Goal: Transaction & Acquisition: Purchase product/service

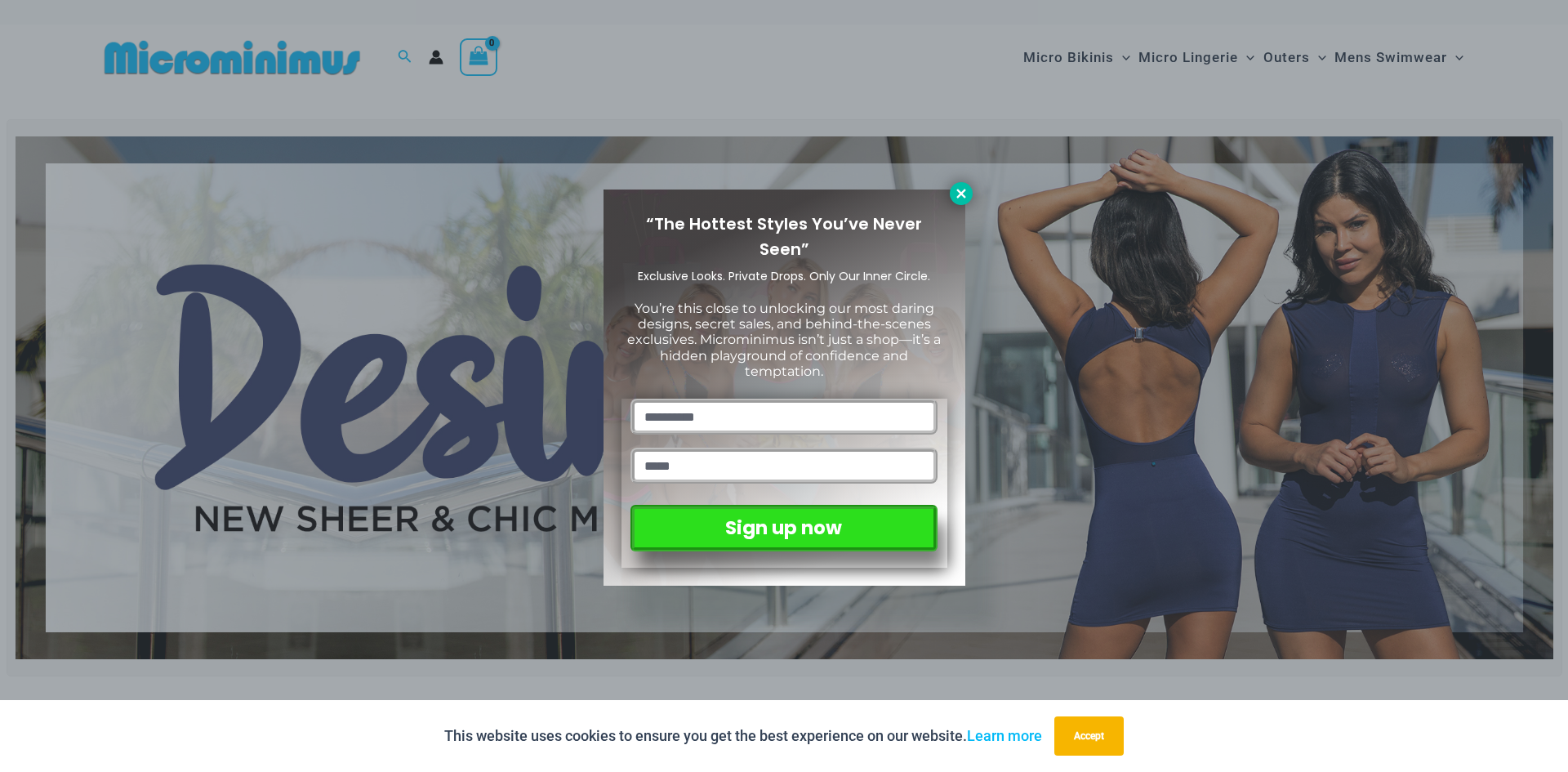
click at [964, 195] on icon at bounding box center [961, 192] width 9 height 9
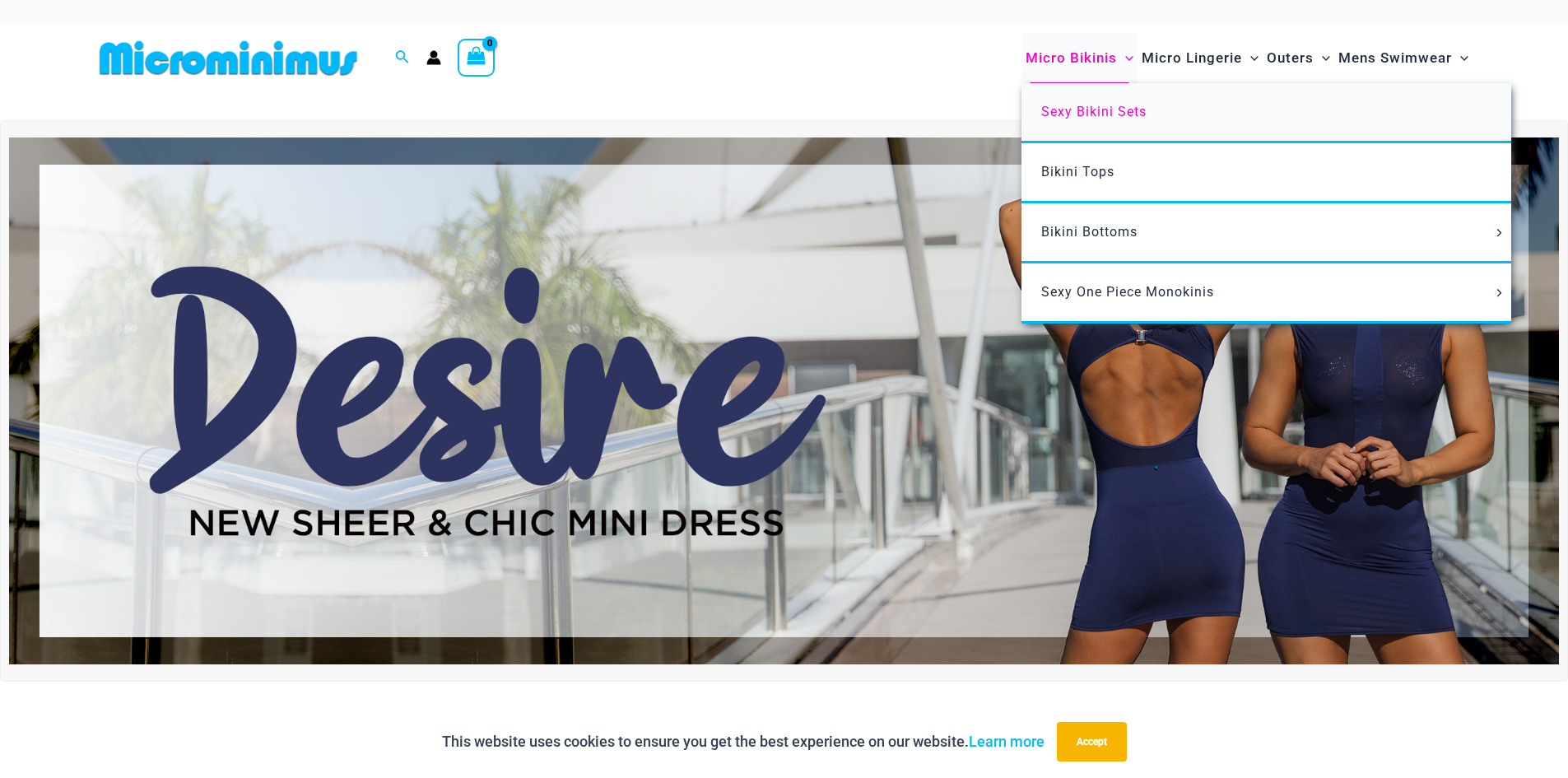
click at [1097, 108] on span "Sexy Bikini Sets" at bounding box center [1094, 111] width 106 height 16
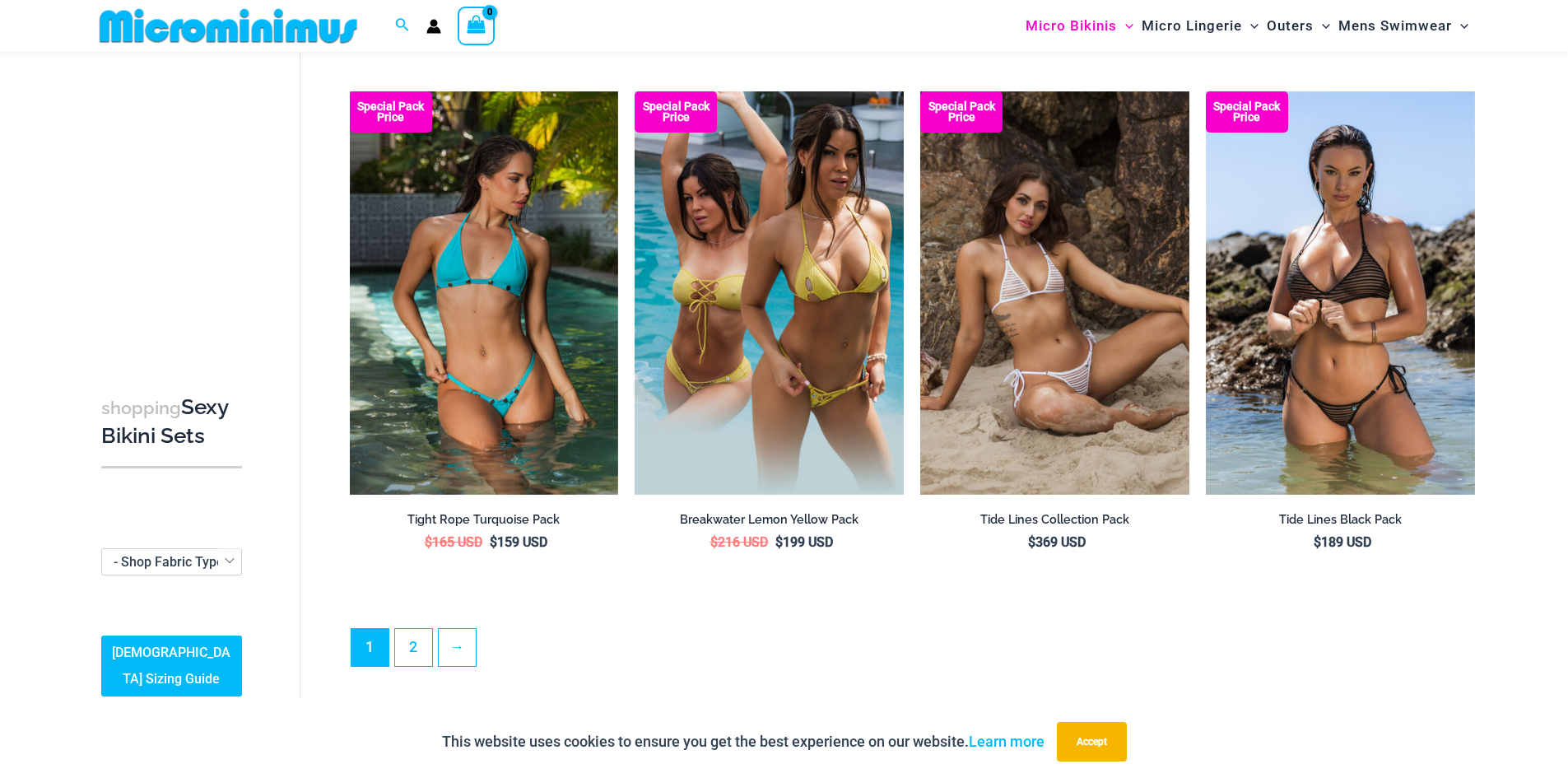
scroll to position [3770, 0]
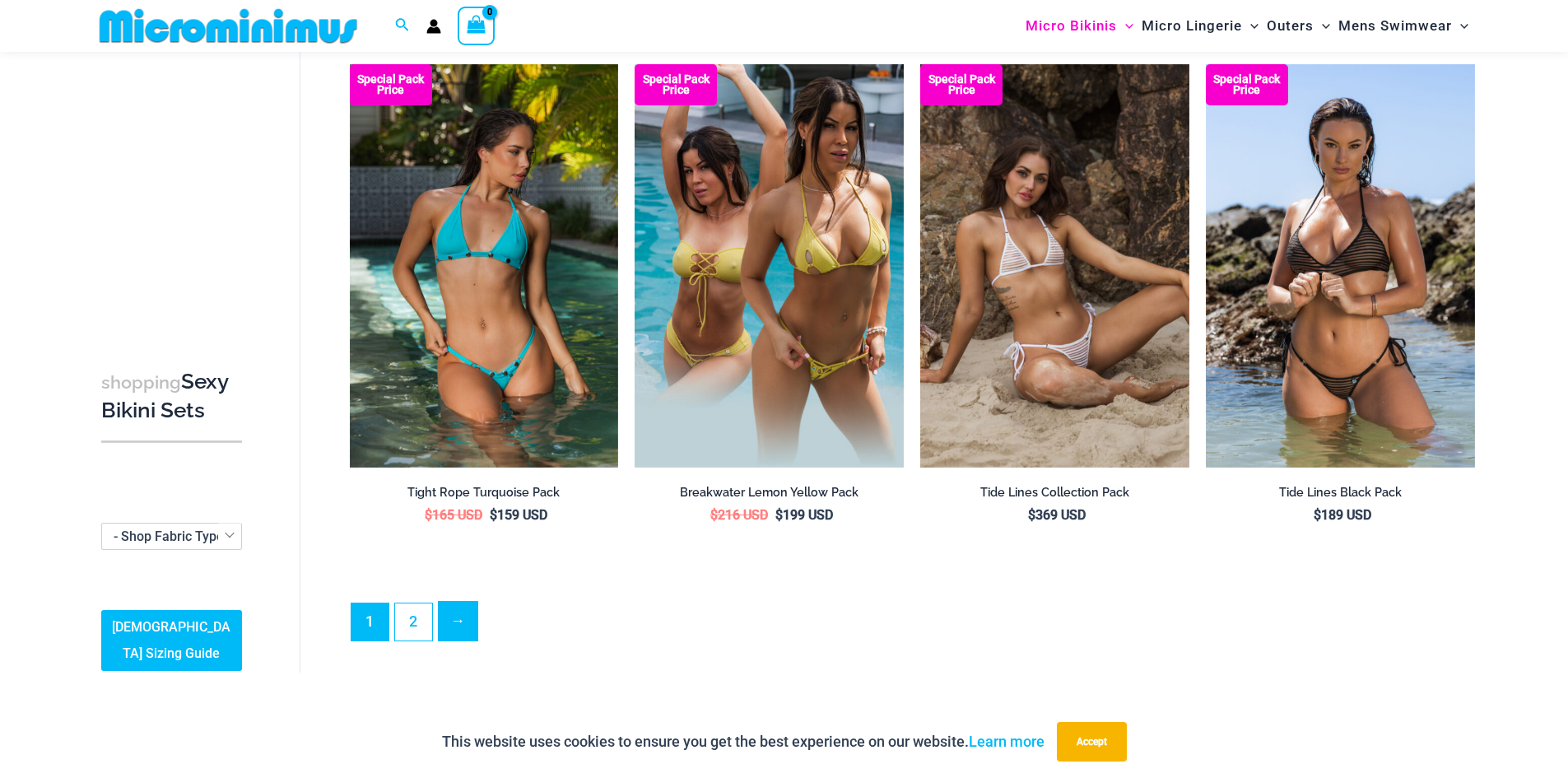
click at [450, 601] on link "→" at bounding box center [458, 621] width 39 height 39
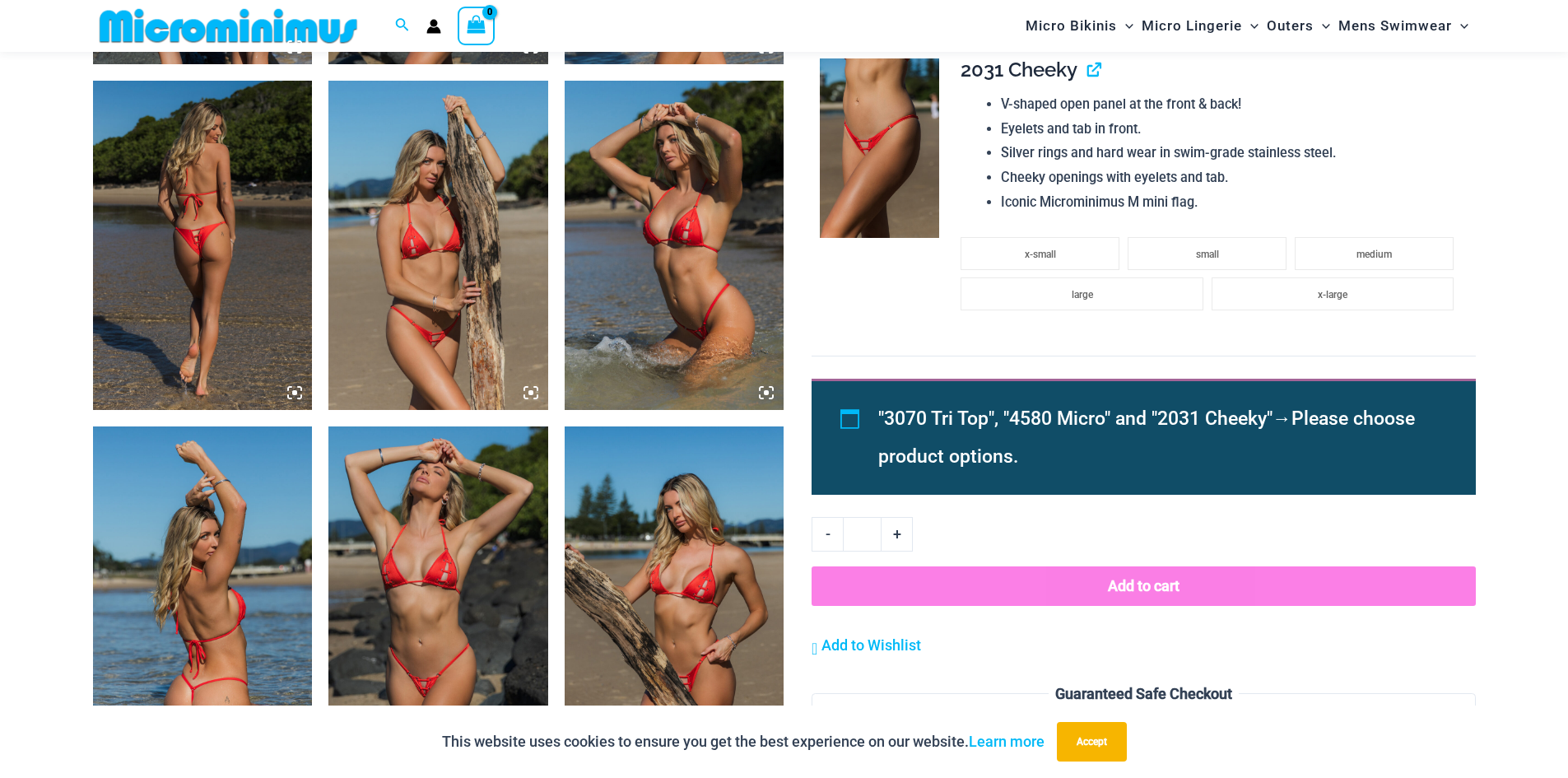
scroll to position [1139, 0]
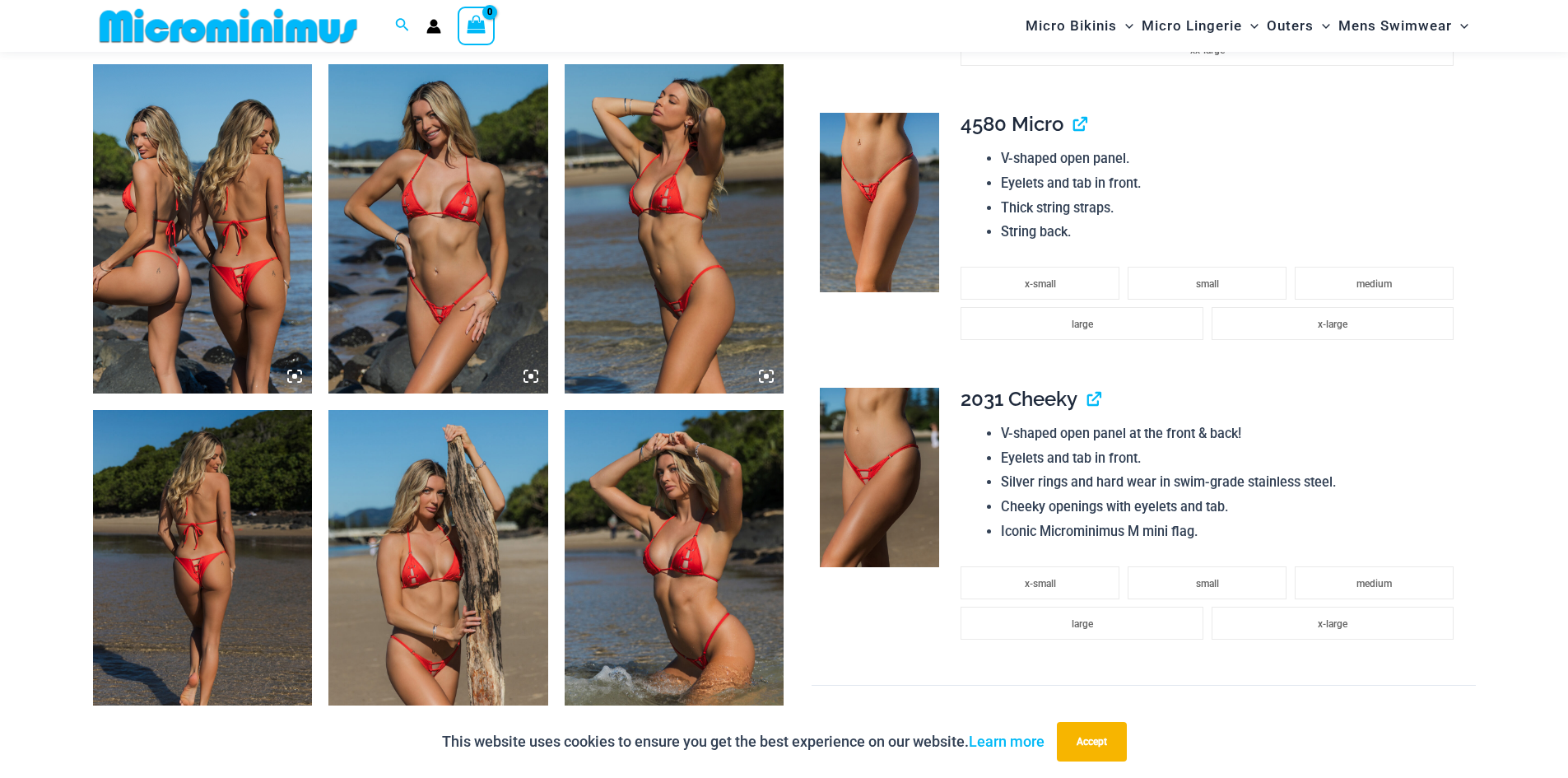
click at [220, 232] on img at bounding box center [202, 229] width 220 height 329
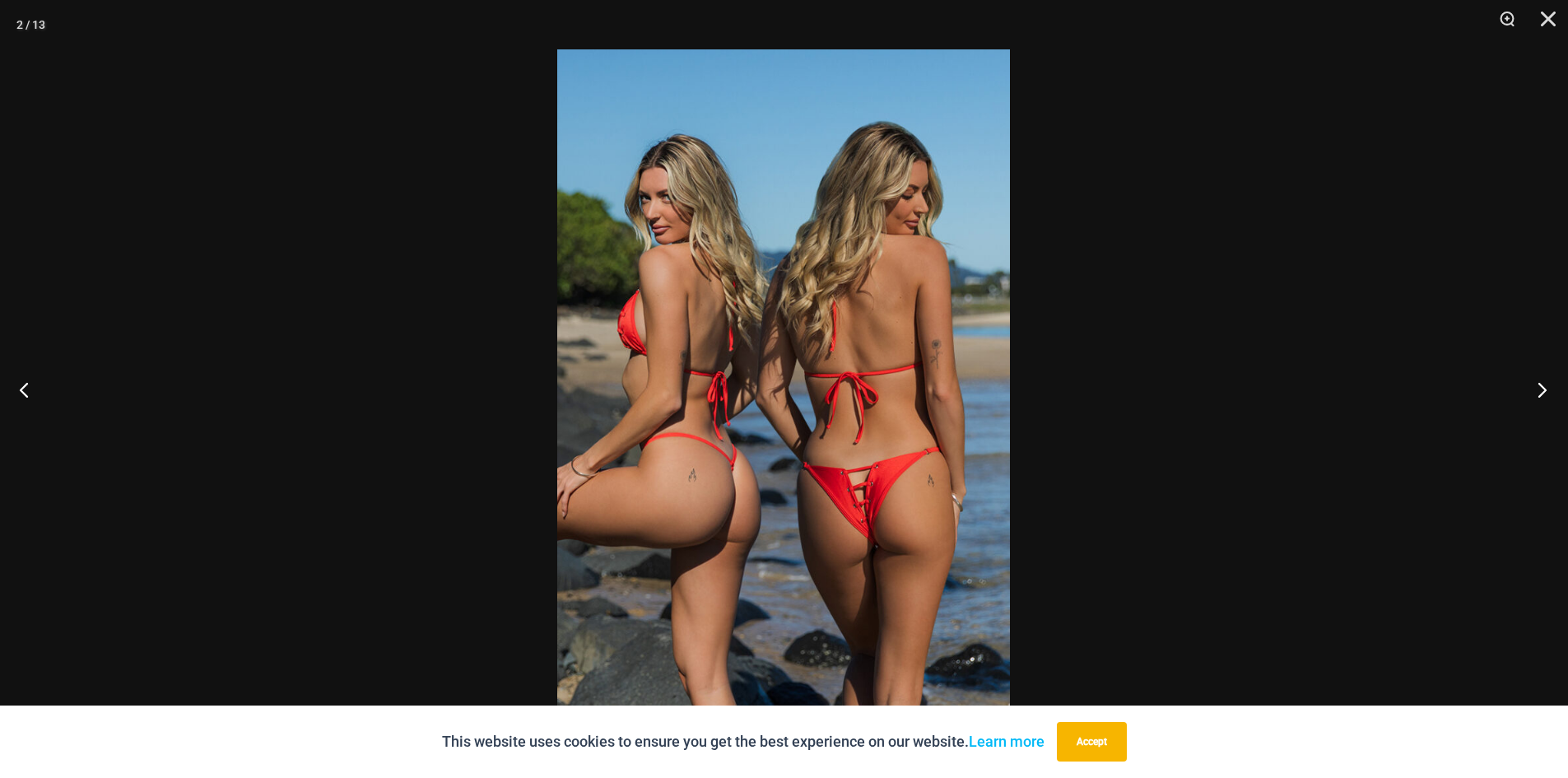
click at [1545, 379] on button "Next" at bounding box center [1537, 389] width 62 height 82
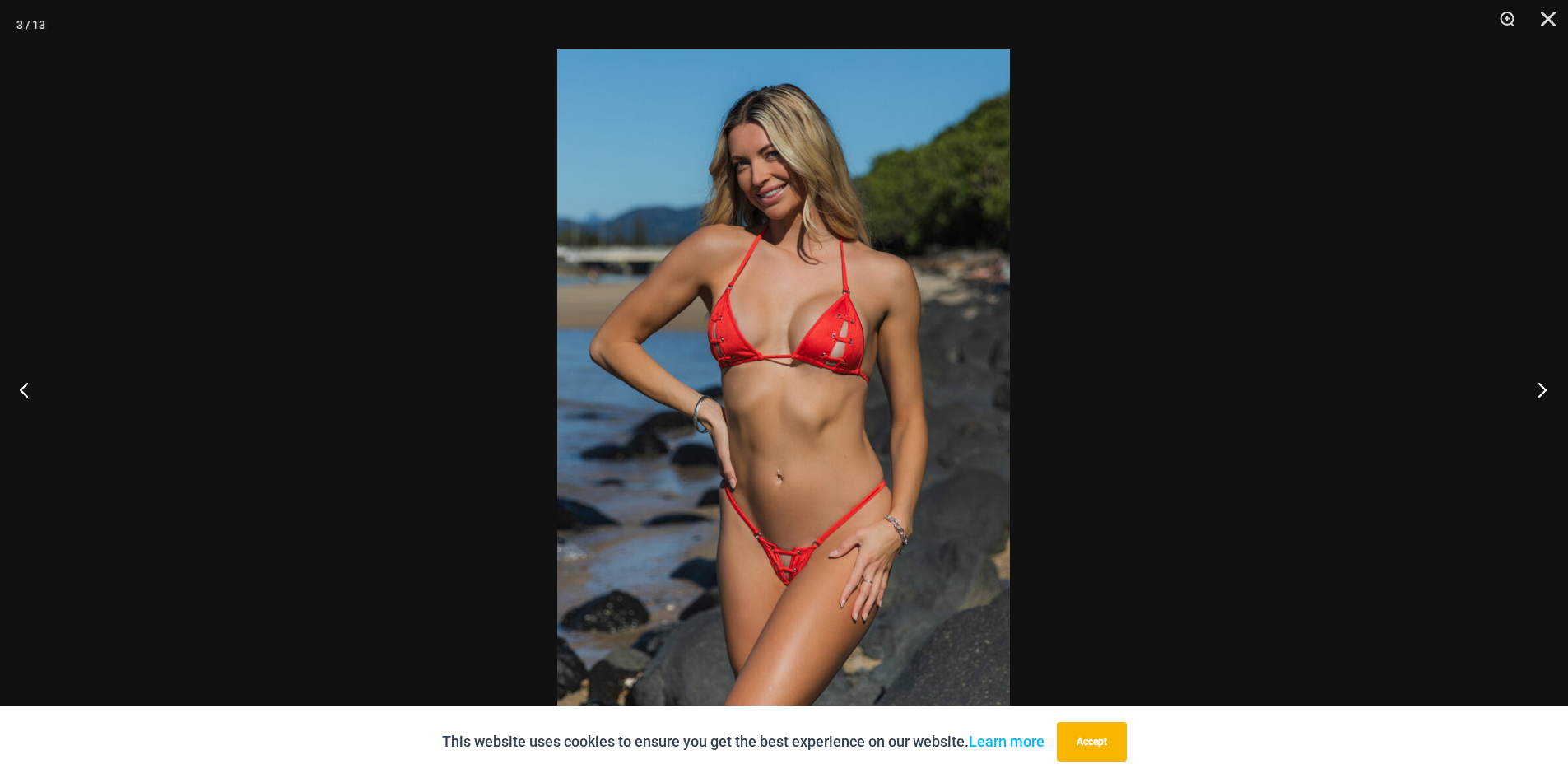
click at [1543, 382] on button "Next" at bounding box center [1537, 389] width 62 height 82
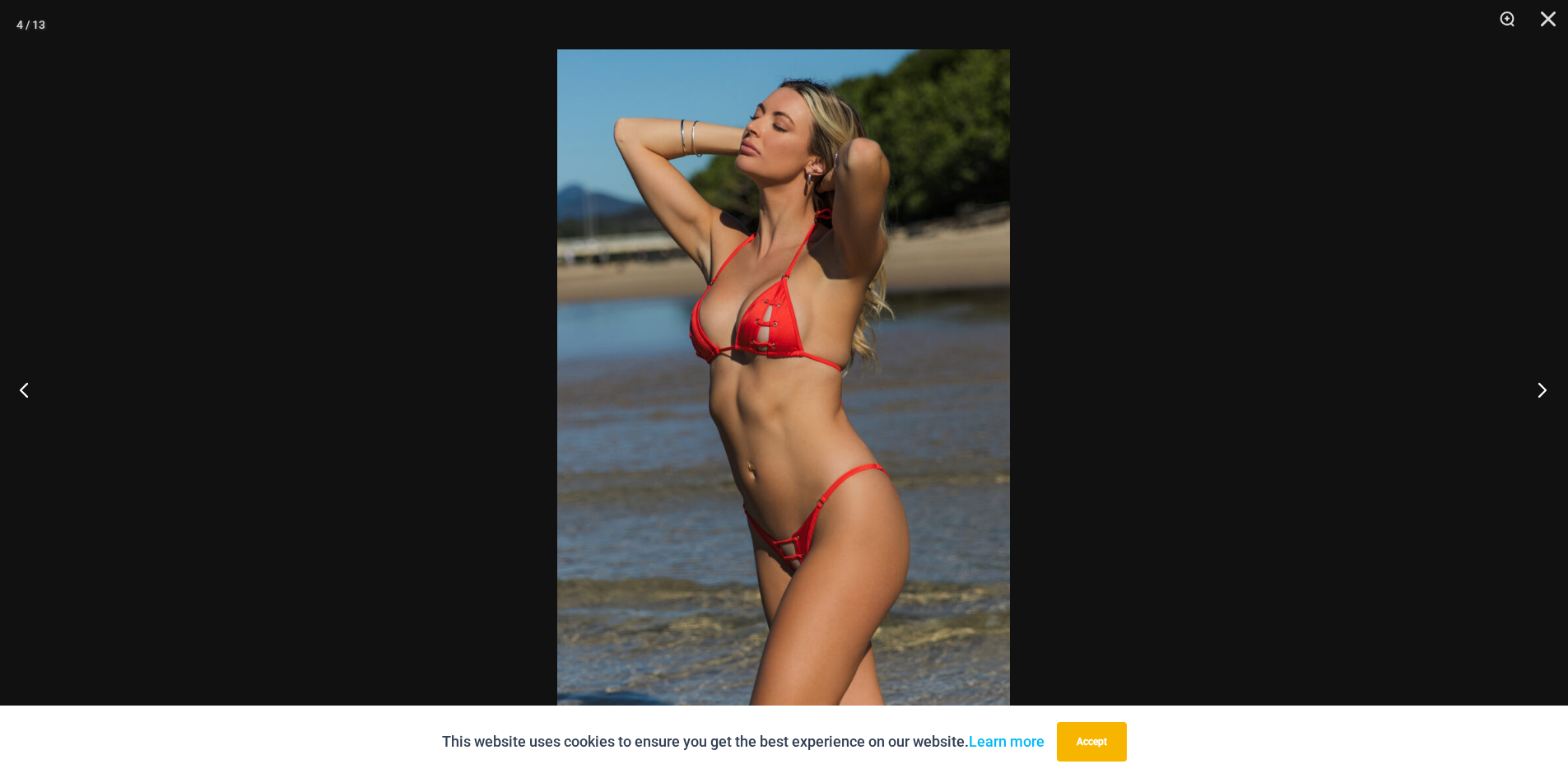
click at [1543, 382] on button "Next" at bounding box center [1537, 389] width 62 height 82
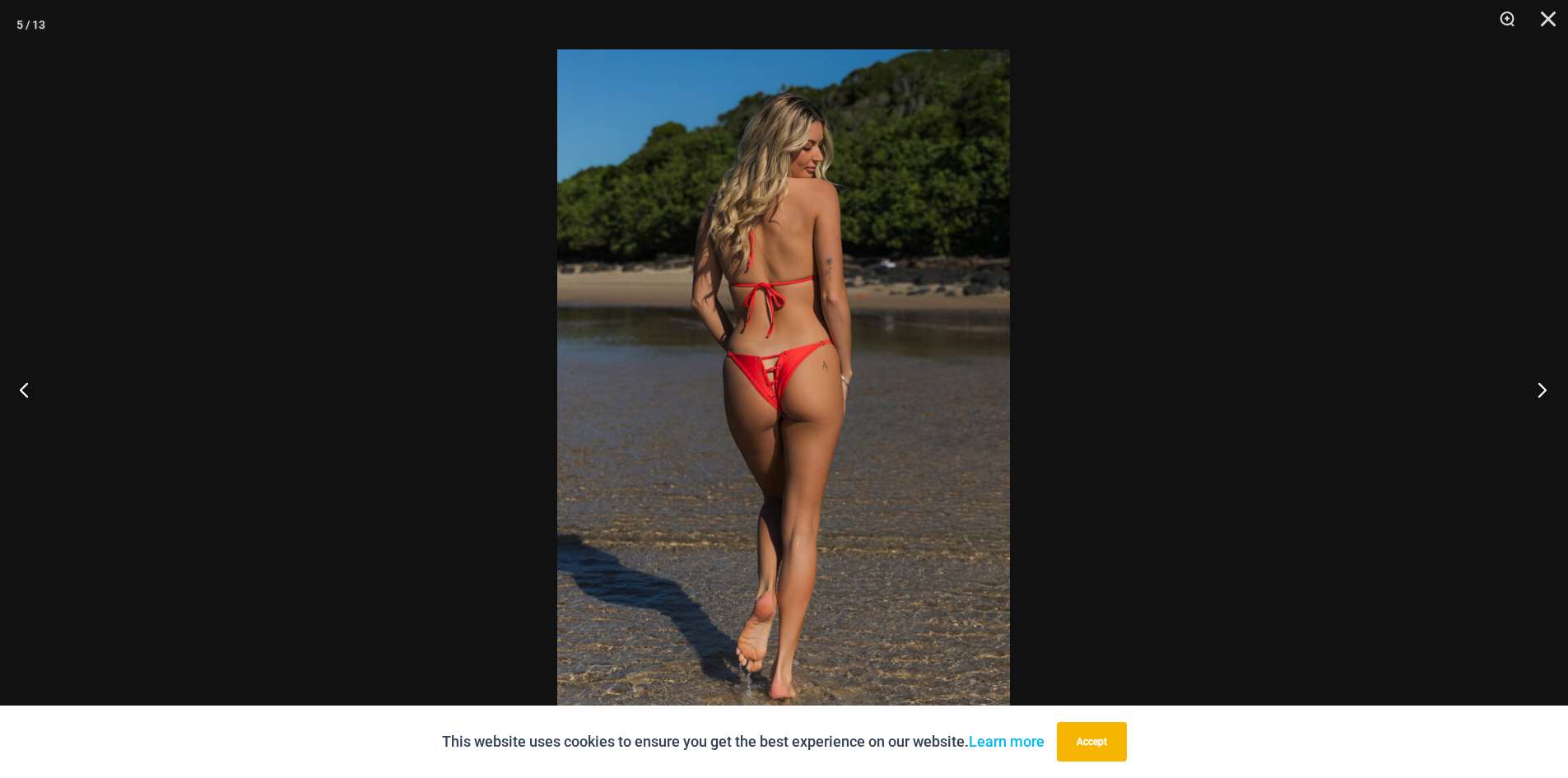
click at [1543, 382] on button "Next" at bounding box center [1537, 389] width 62 height 82
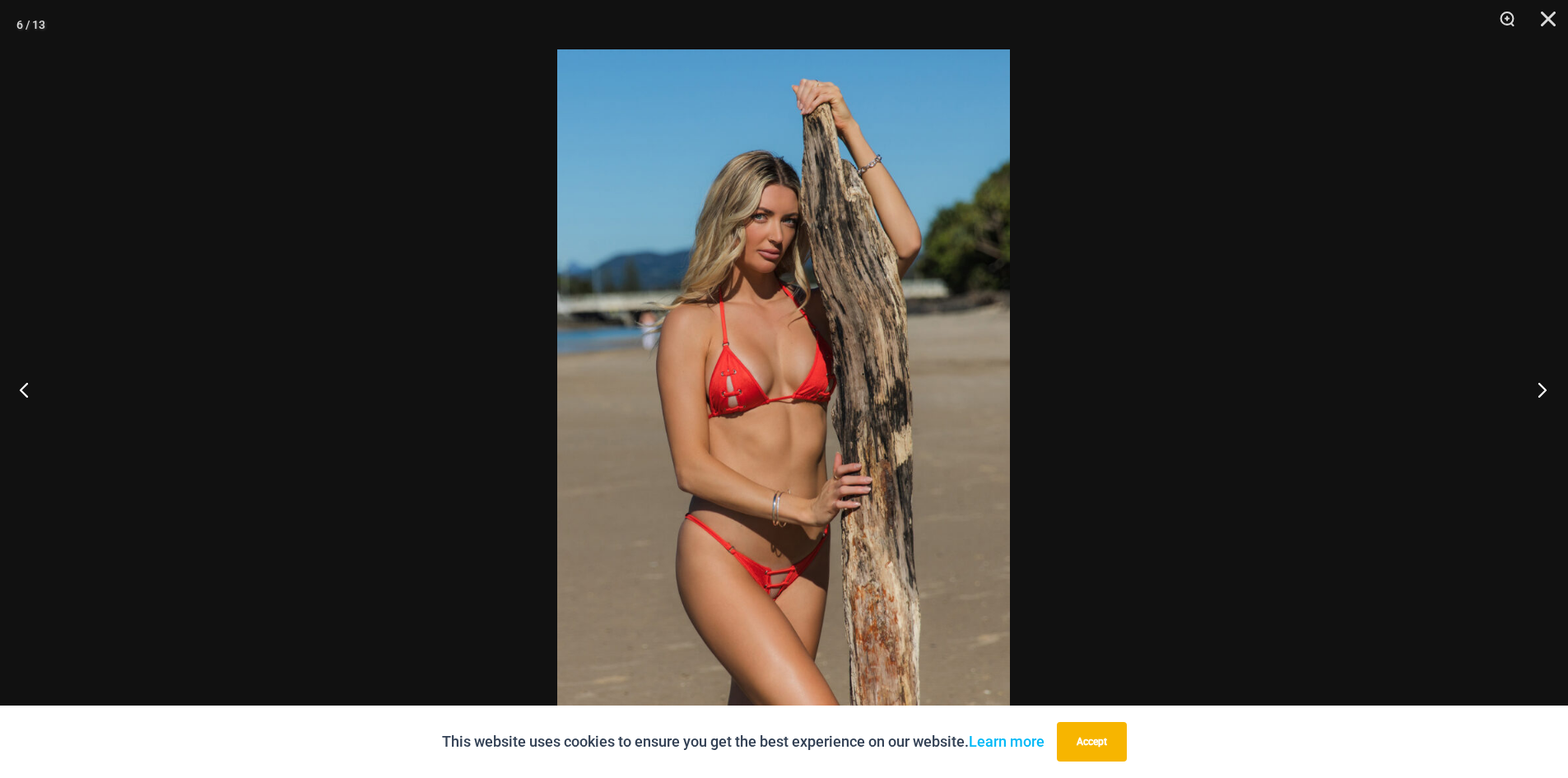
click at [1543, 382] on button "Next" at bounding box center [1537, 389] width 62 height 82
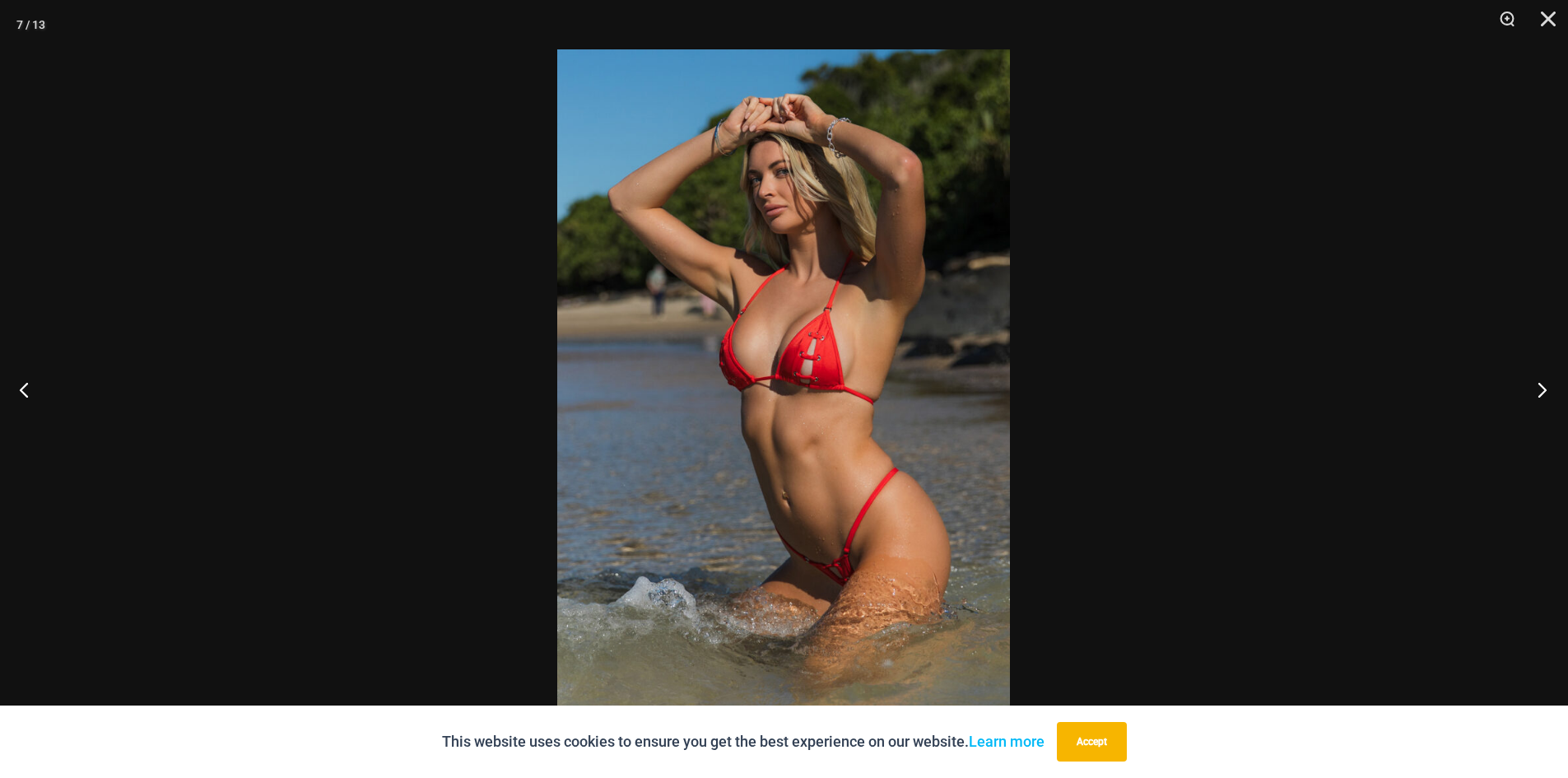
click at [1543, 382] on button "Next" at bounding box center [1537, 389] width 62 height 82
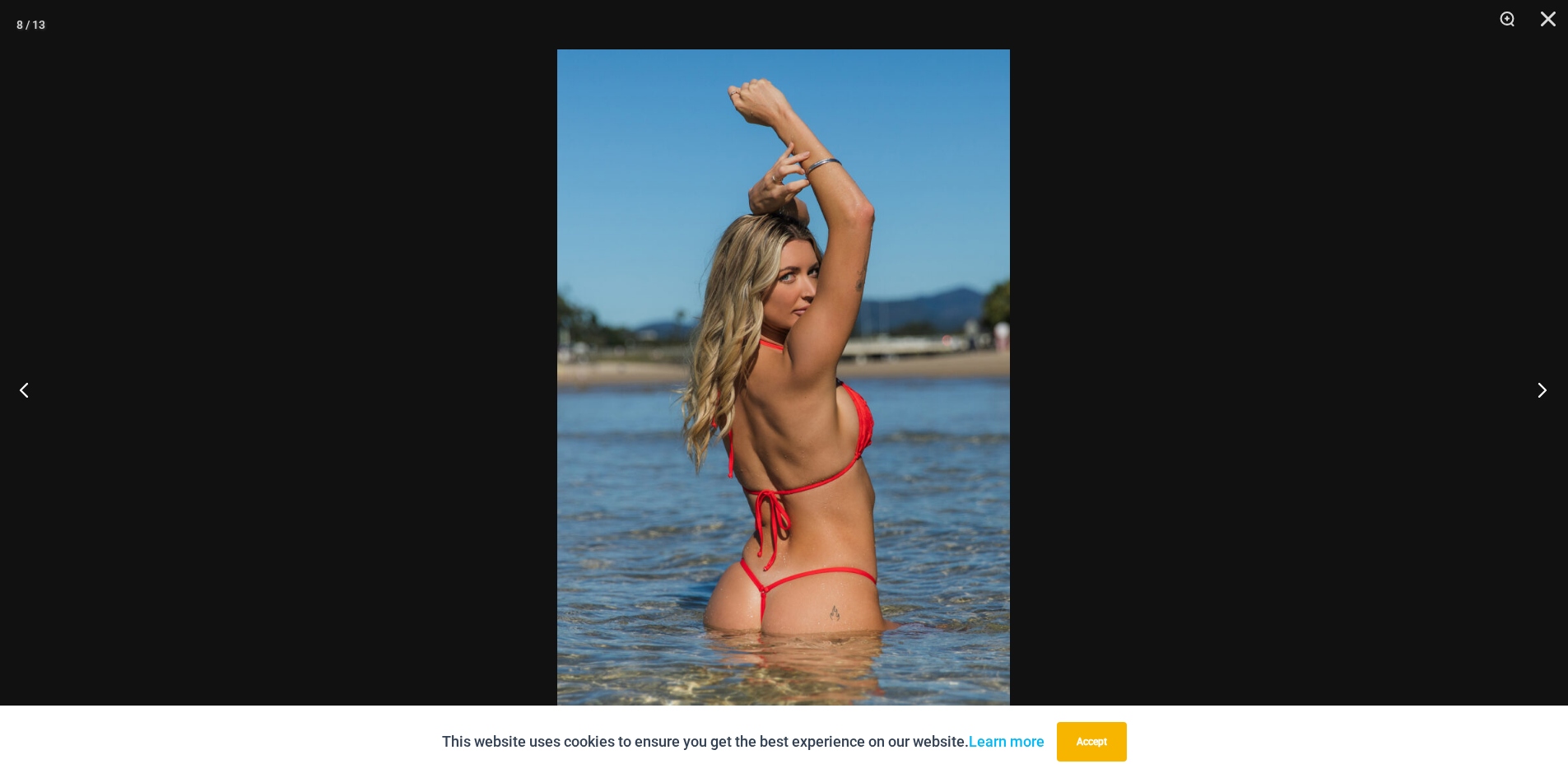
click at [1543, 382] on button "Next" at bounding box center [1537, 389] width 62 height 82
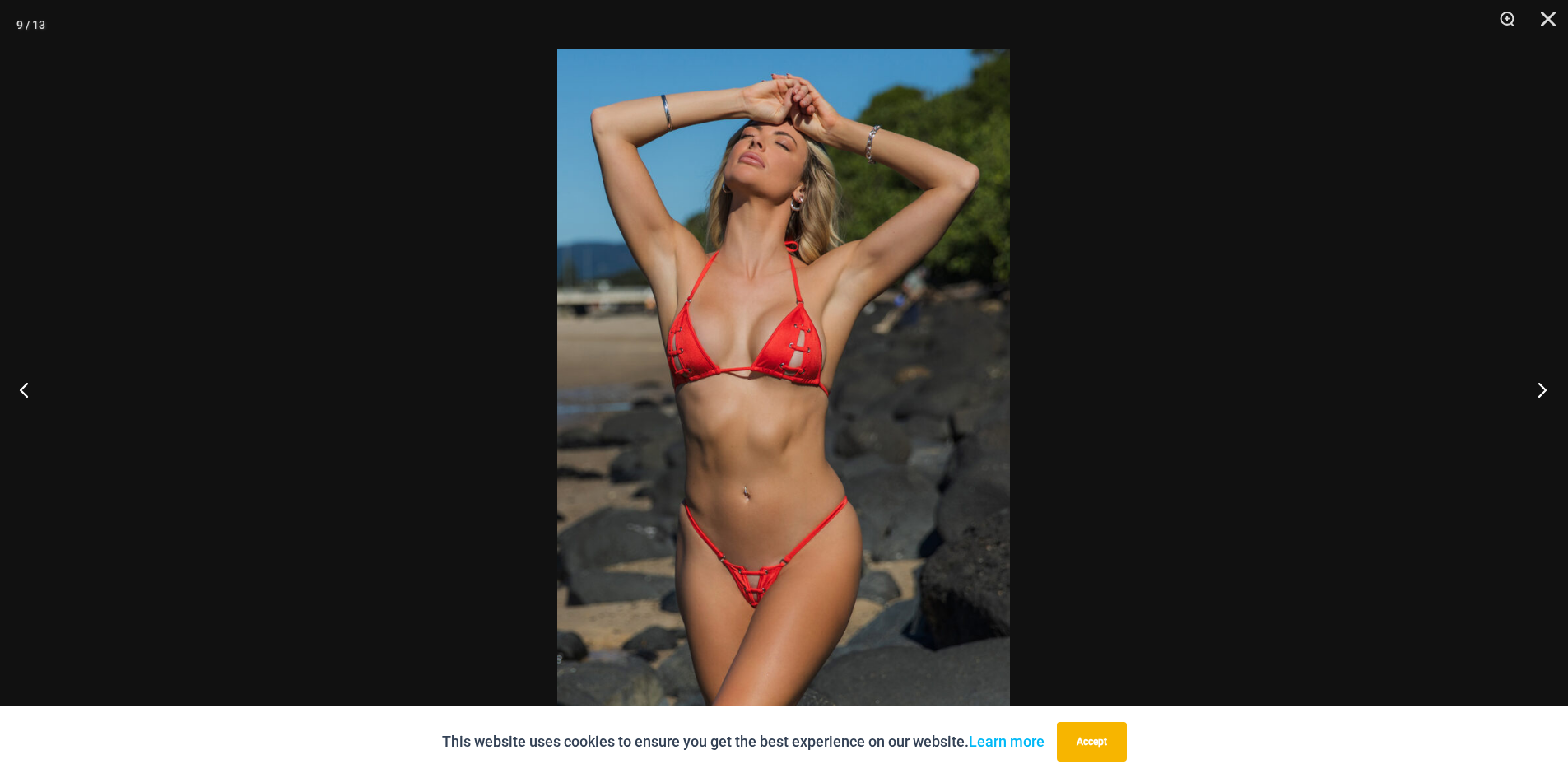
click at [1543, 382] on button "Next" at bounding box center [1537, 389] width 62 height 82
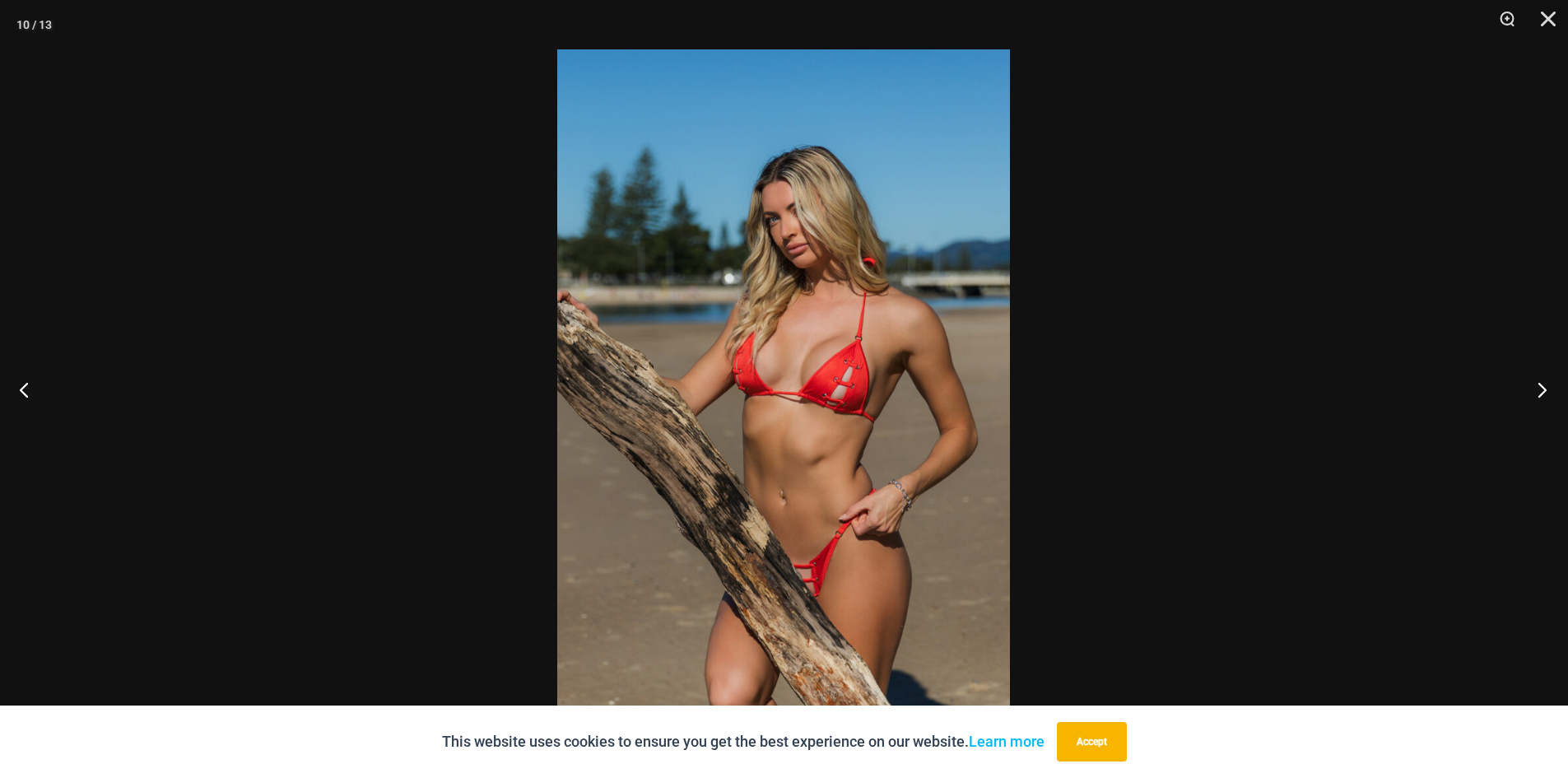
click at [1543, 382] on button "Next" at bounding box center [1537, 389] width 62 height 82
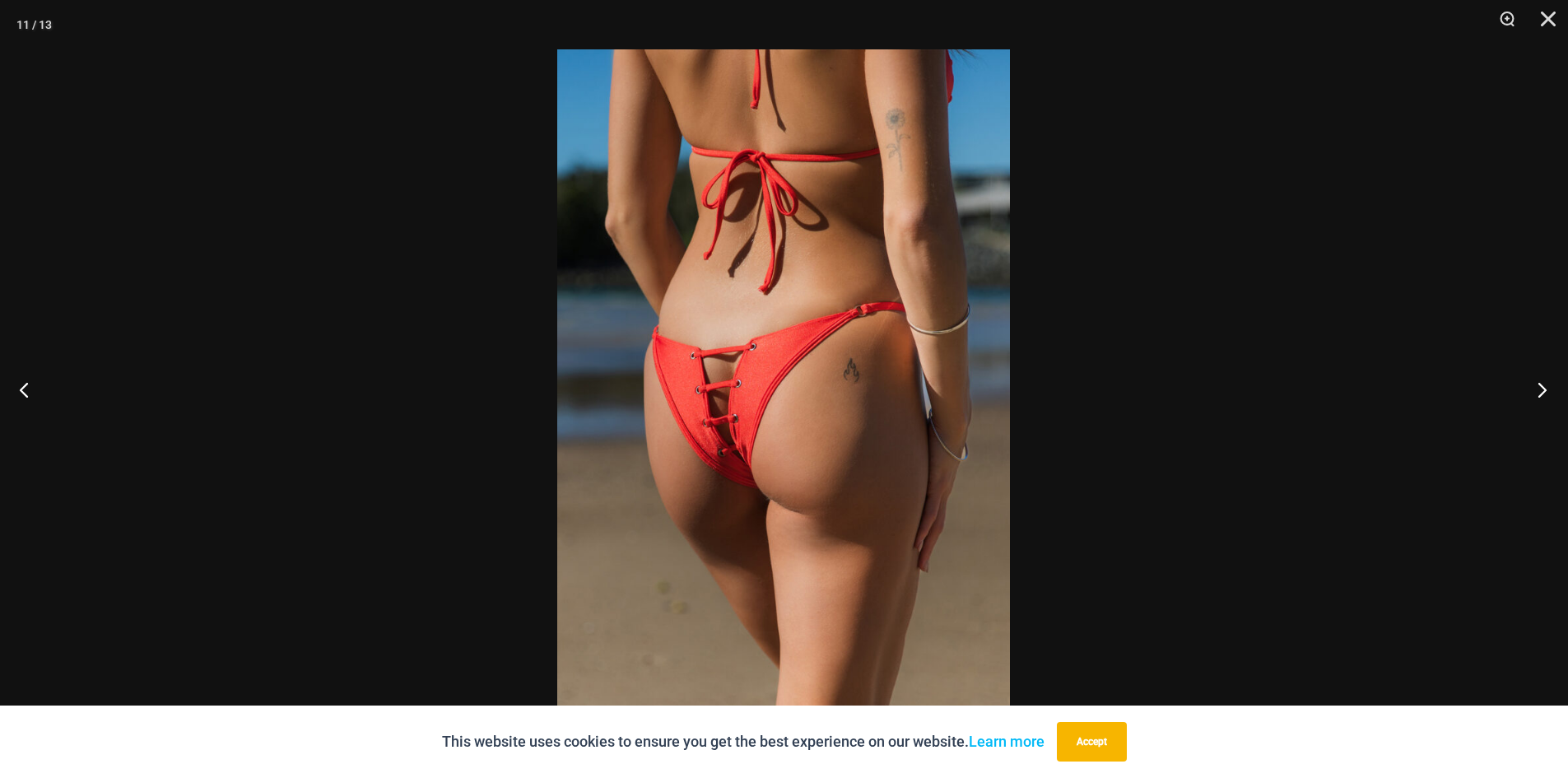
click at [1543, 382] on button "Next" at bounding box center [1537, 389] width 62 height 82
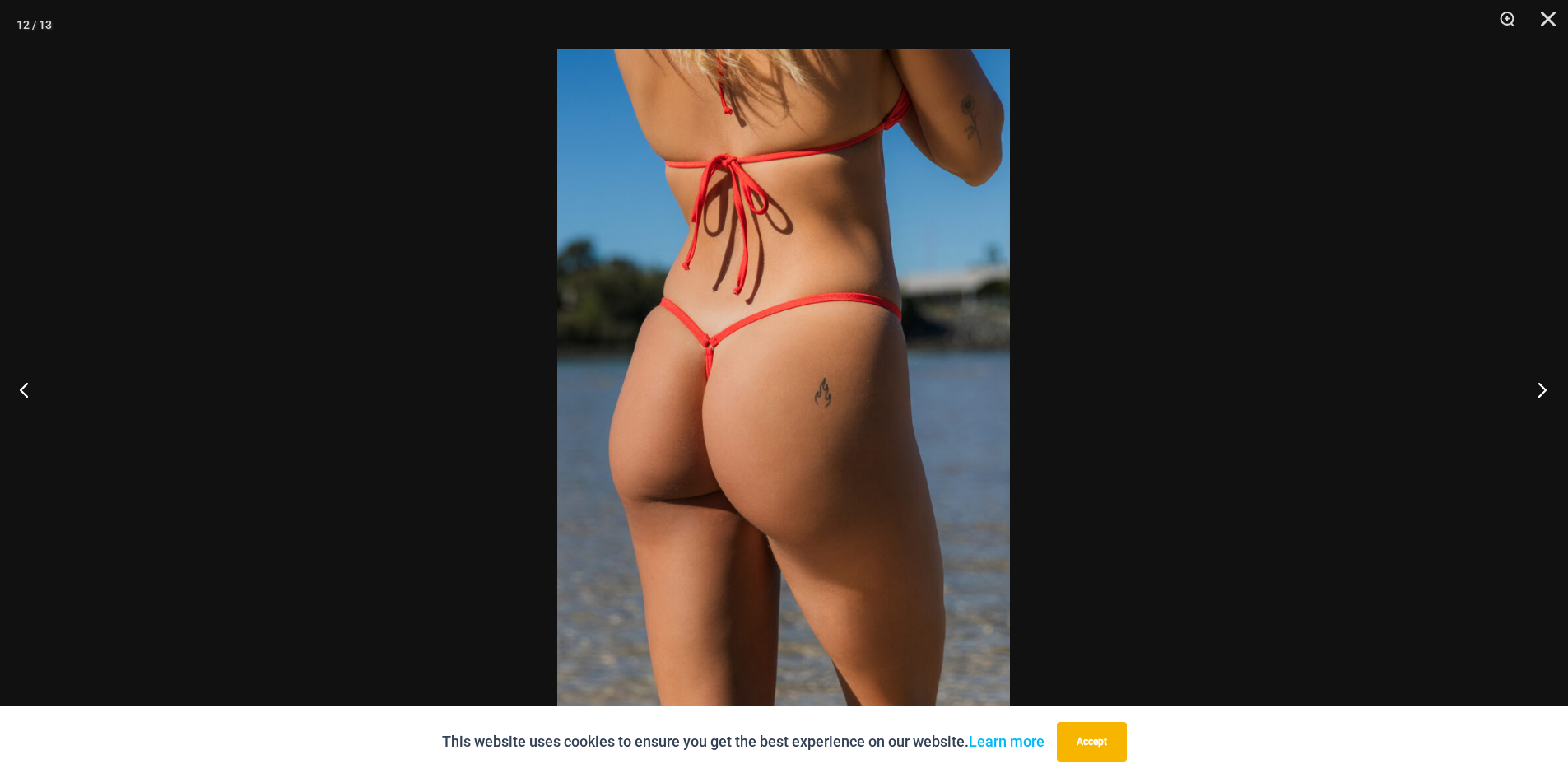
click at [1543, 382] on button "Next" at bounding box center [1537, 389] width 62 height 82
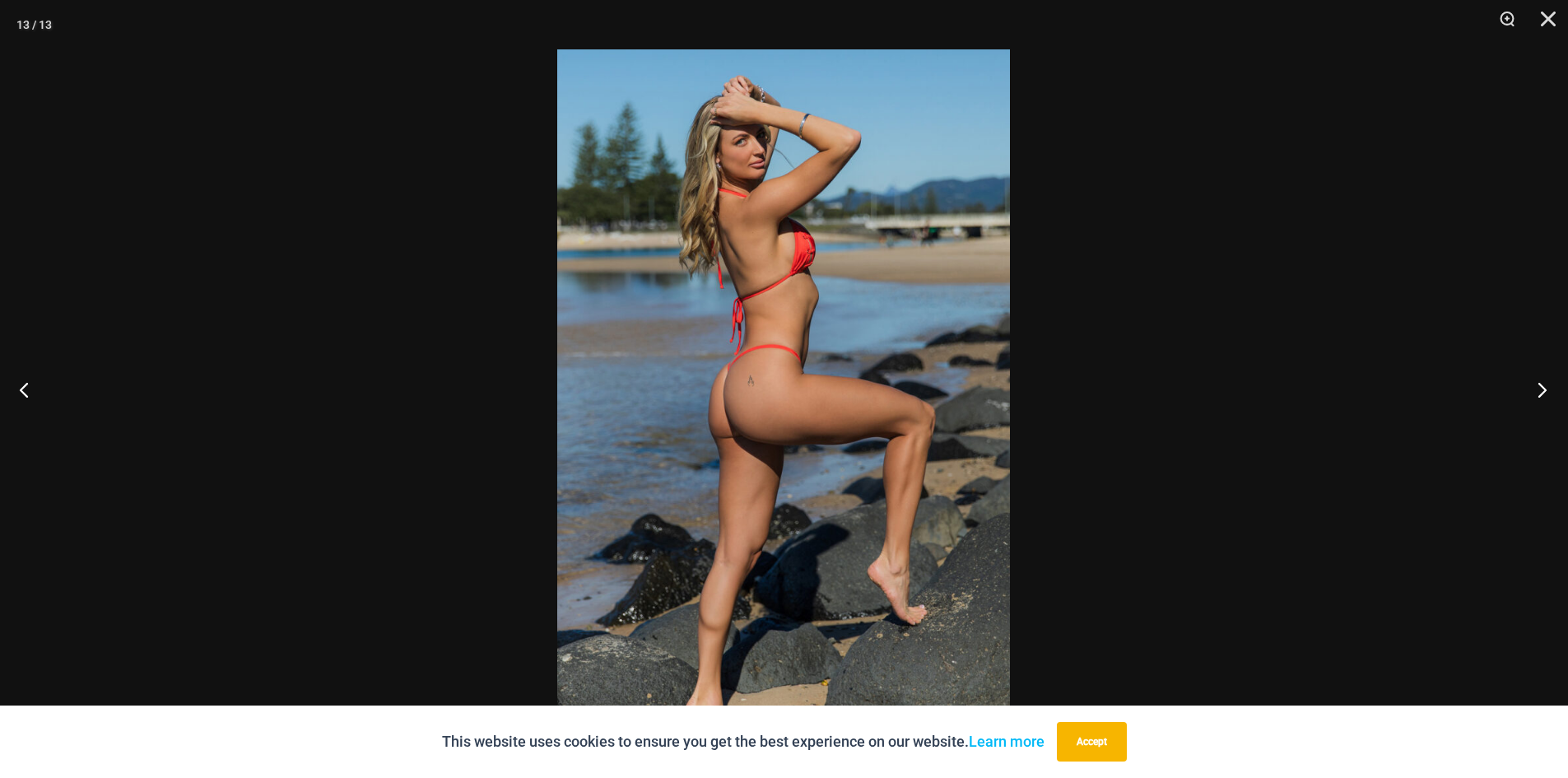
click at [1543, 382] on button "Next" at bounding box center [1537, 389] width 62 height 82
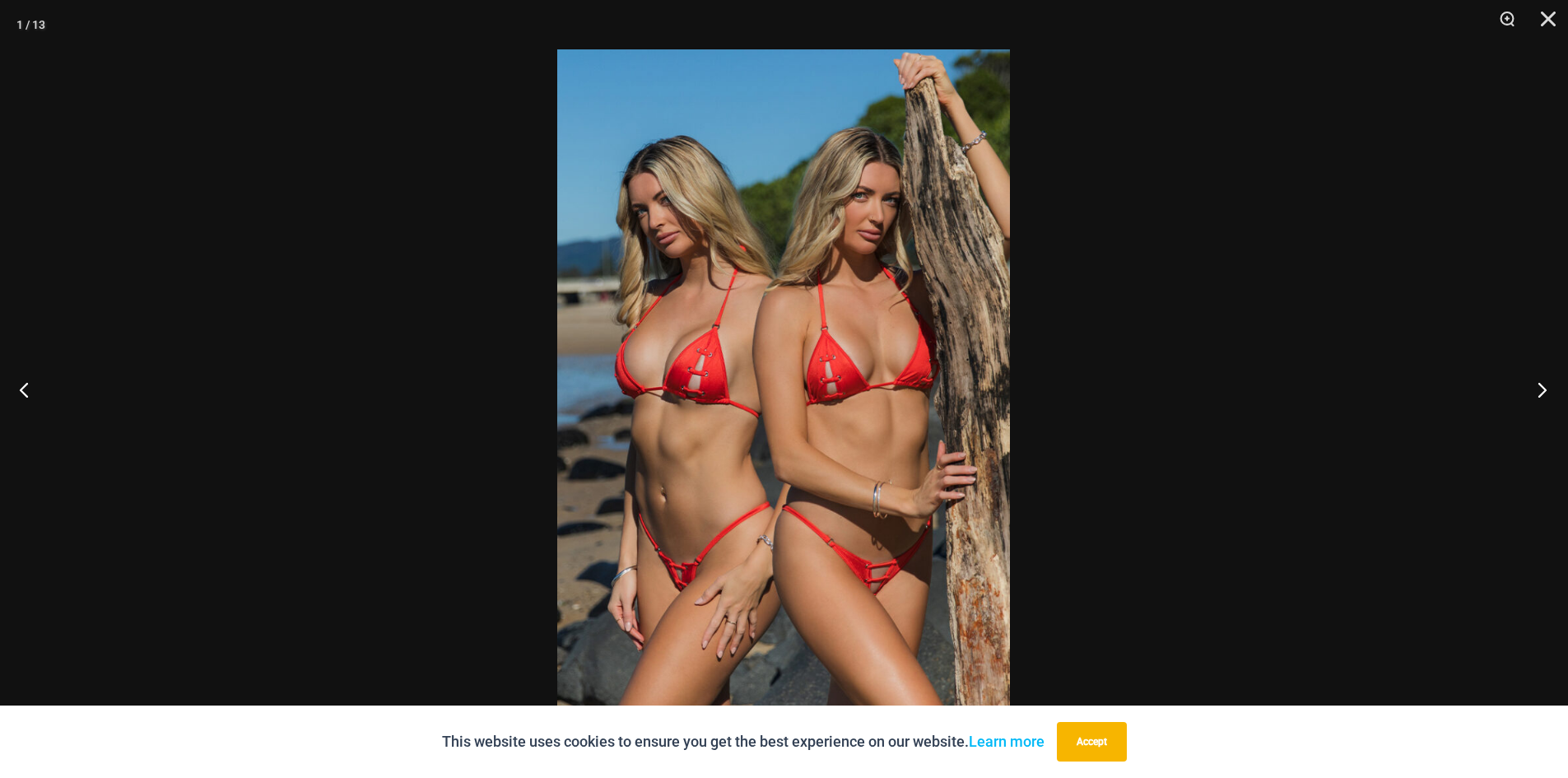
click at [1543, 382] on button "Next" at bounding box center [1537, 389] width 62 height 82
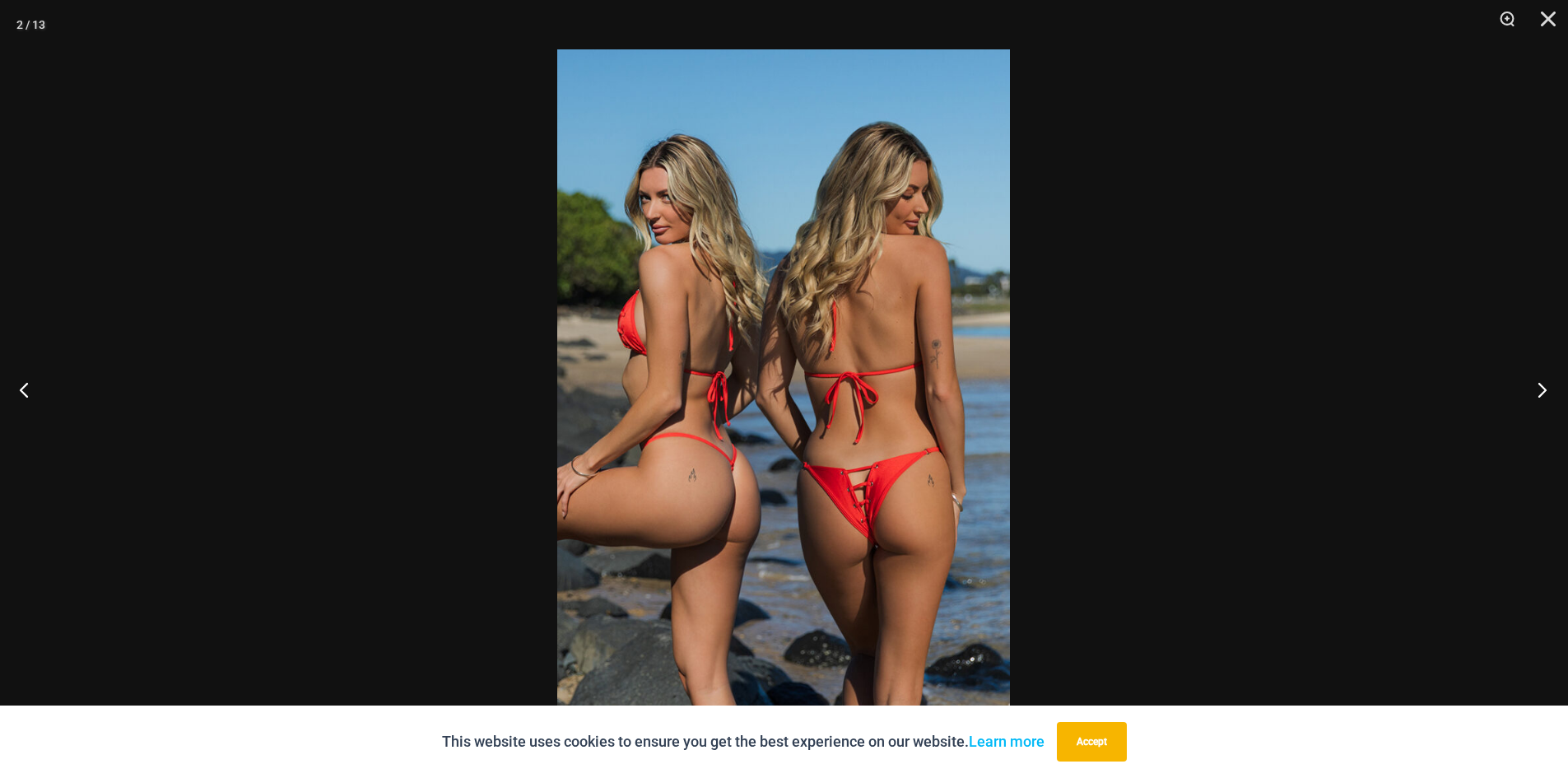
click at [1543, 382] on button "Next" at bounding box center [1537, 389] width 62 height 82
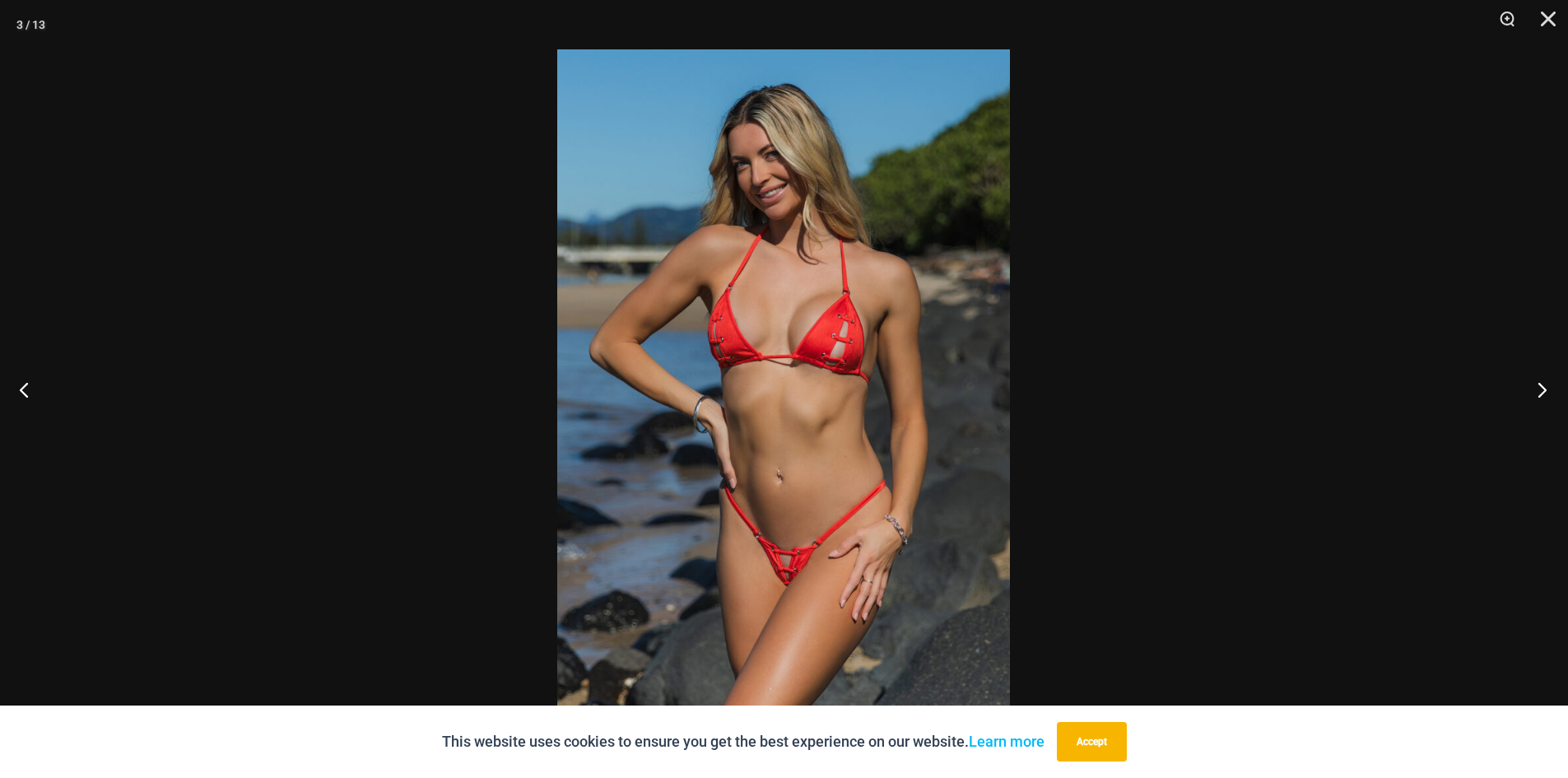
click at [1543, 382] on button "Next" at bounding box center [1537, 389] width 62 height 82
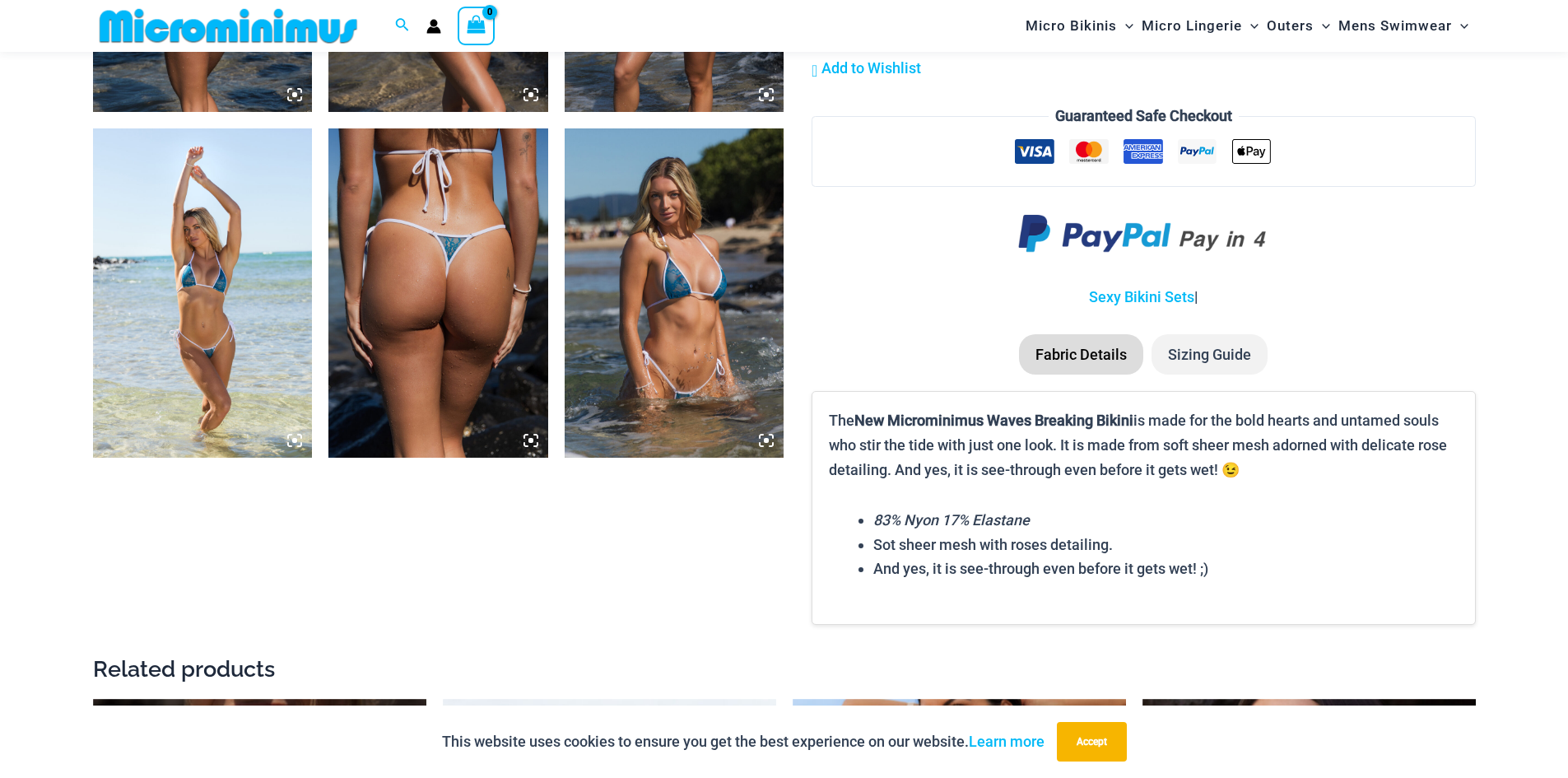
scroll to position [1794, 0]
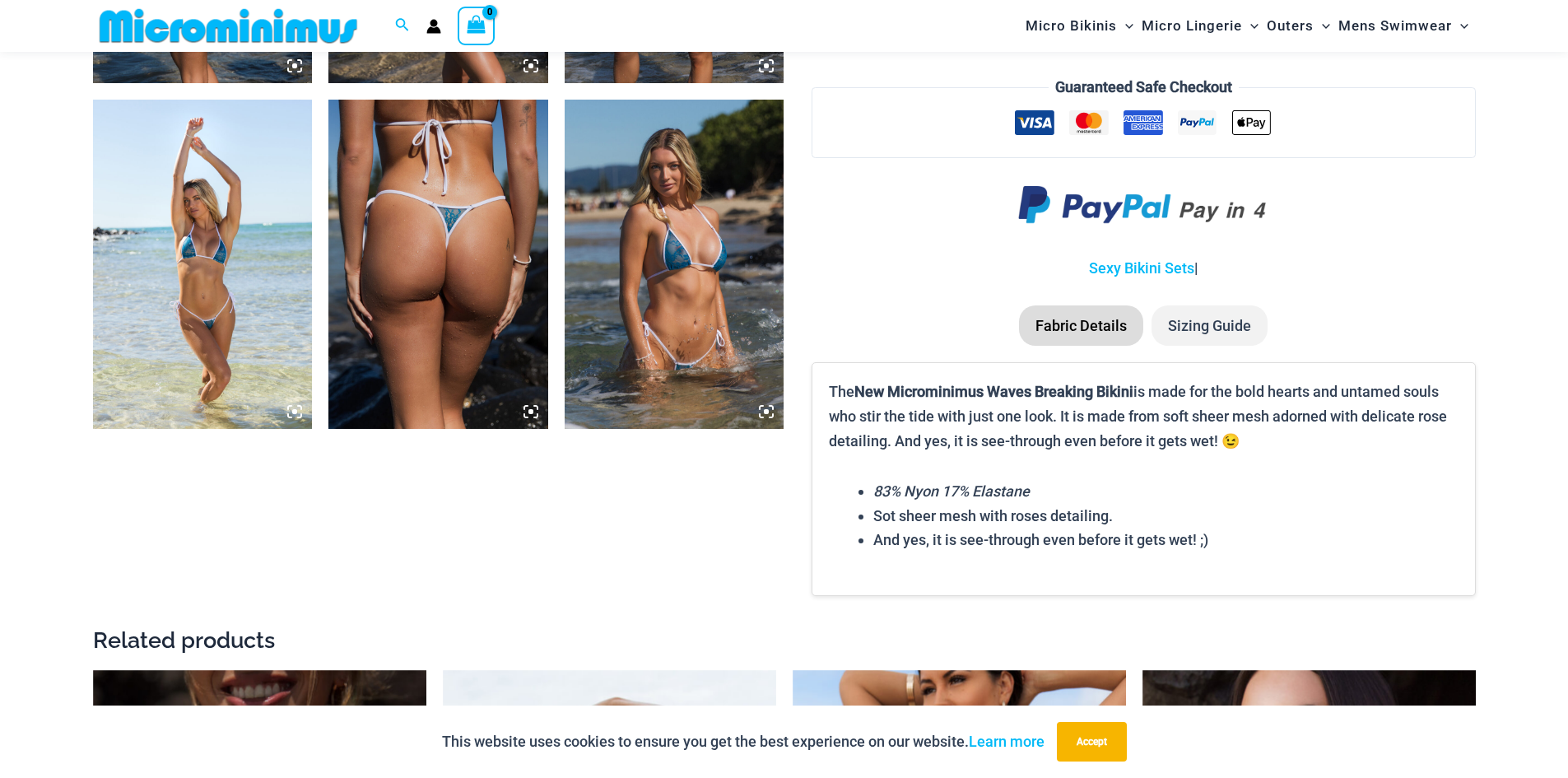
click at [706, 257] on img at bounding box center [675, 264] width 220 height 329
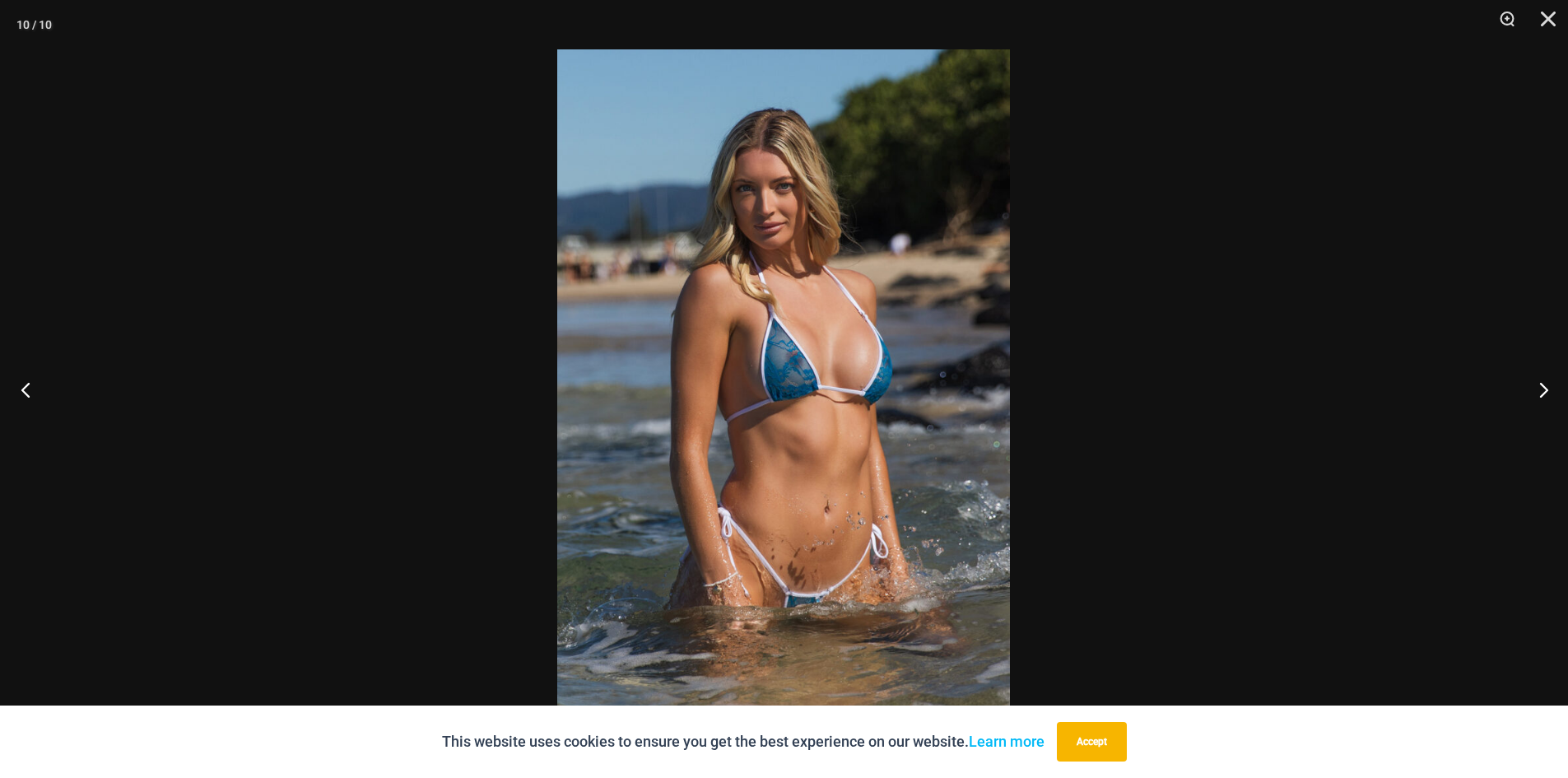
click at [20, 387] on button "Previous" at bounding box center [30, 389] width 62 height 82
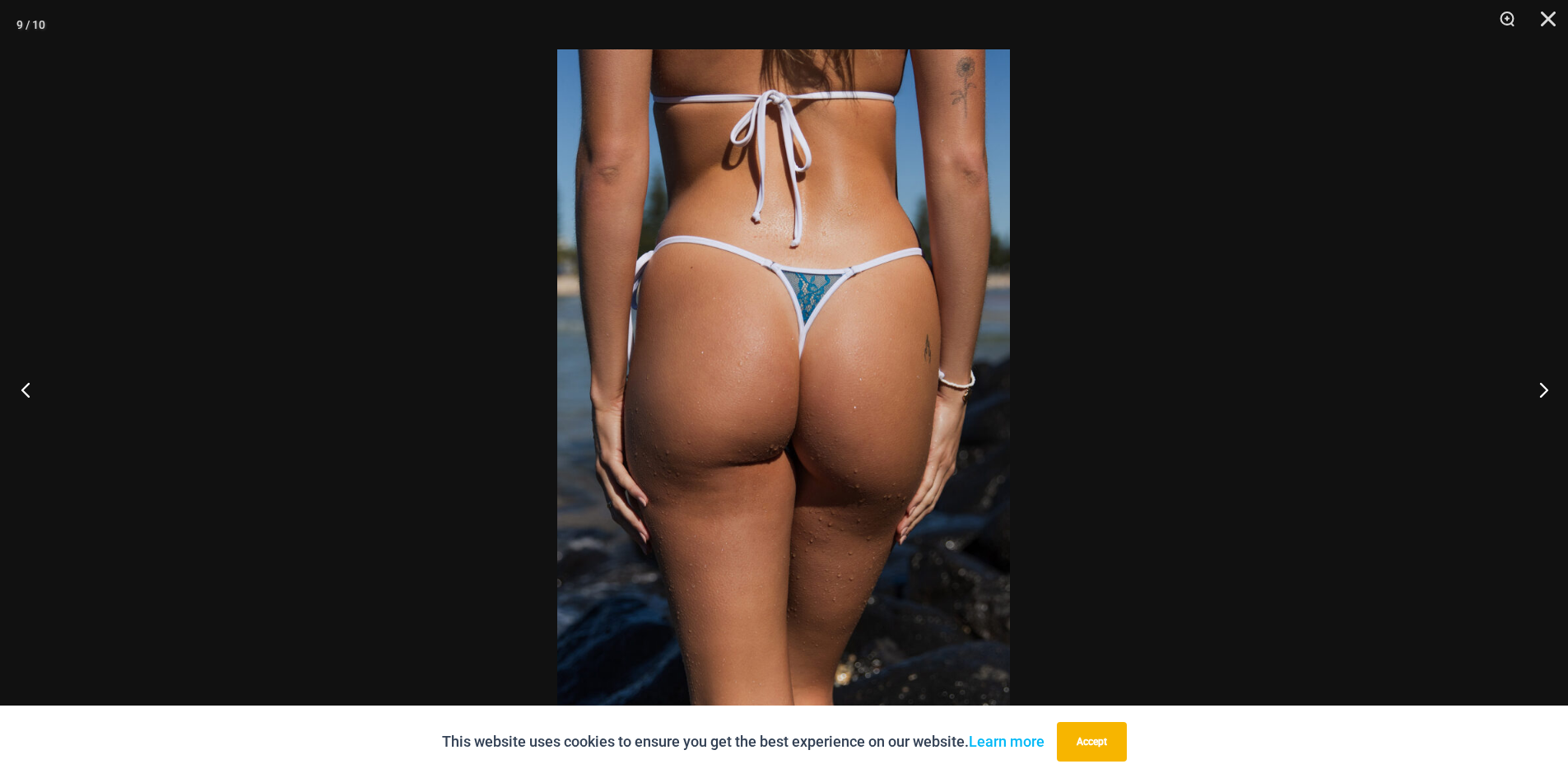
click at [24, 387] on button "Previous" at bounding box center [30, 389] width 62 height 82
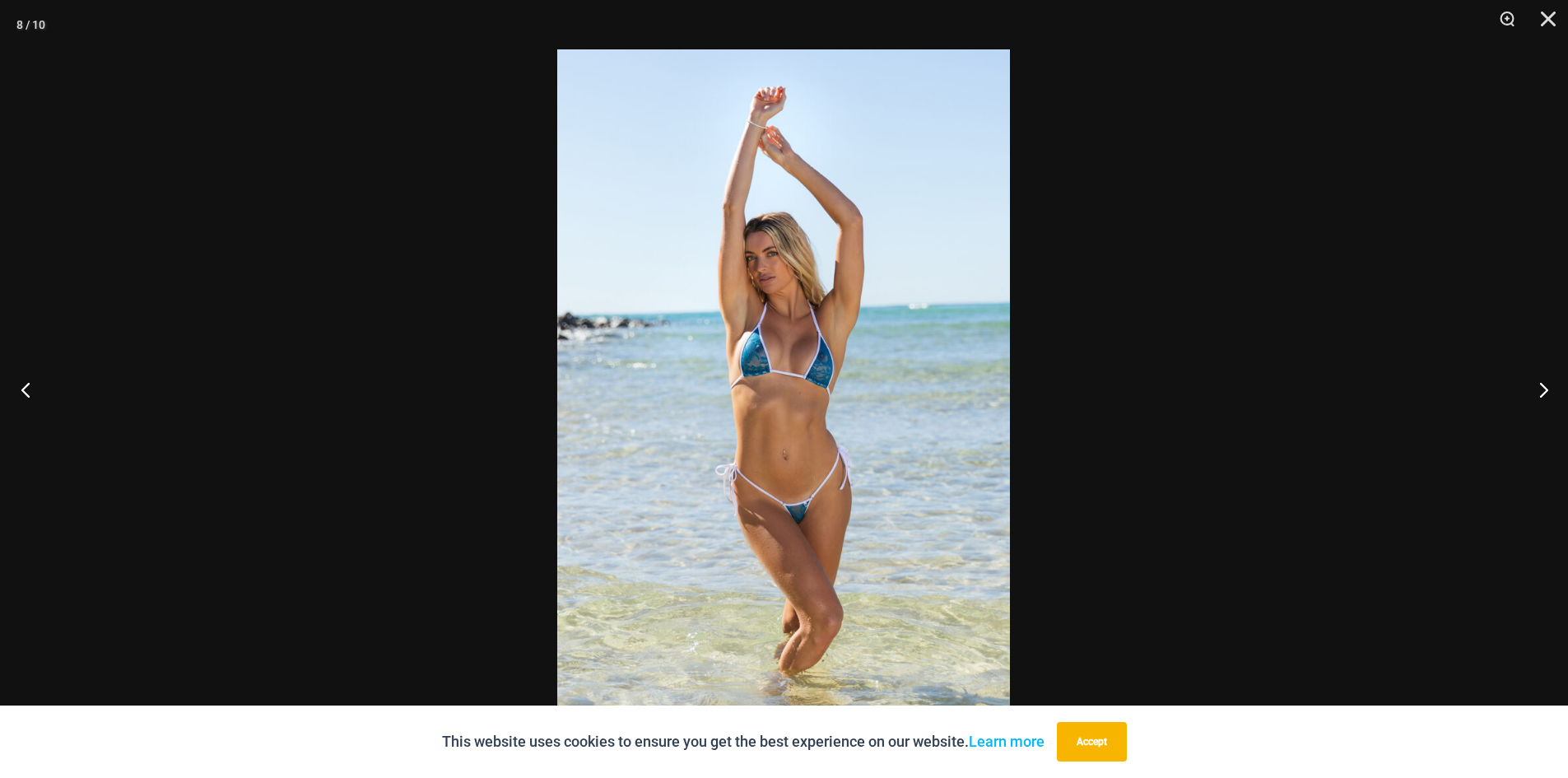
click at [25, 387] on button "Previous" at bounding box center [30, 389] width 62 height 82
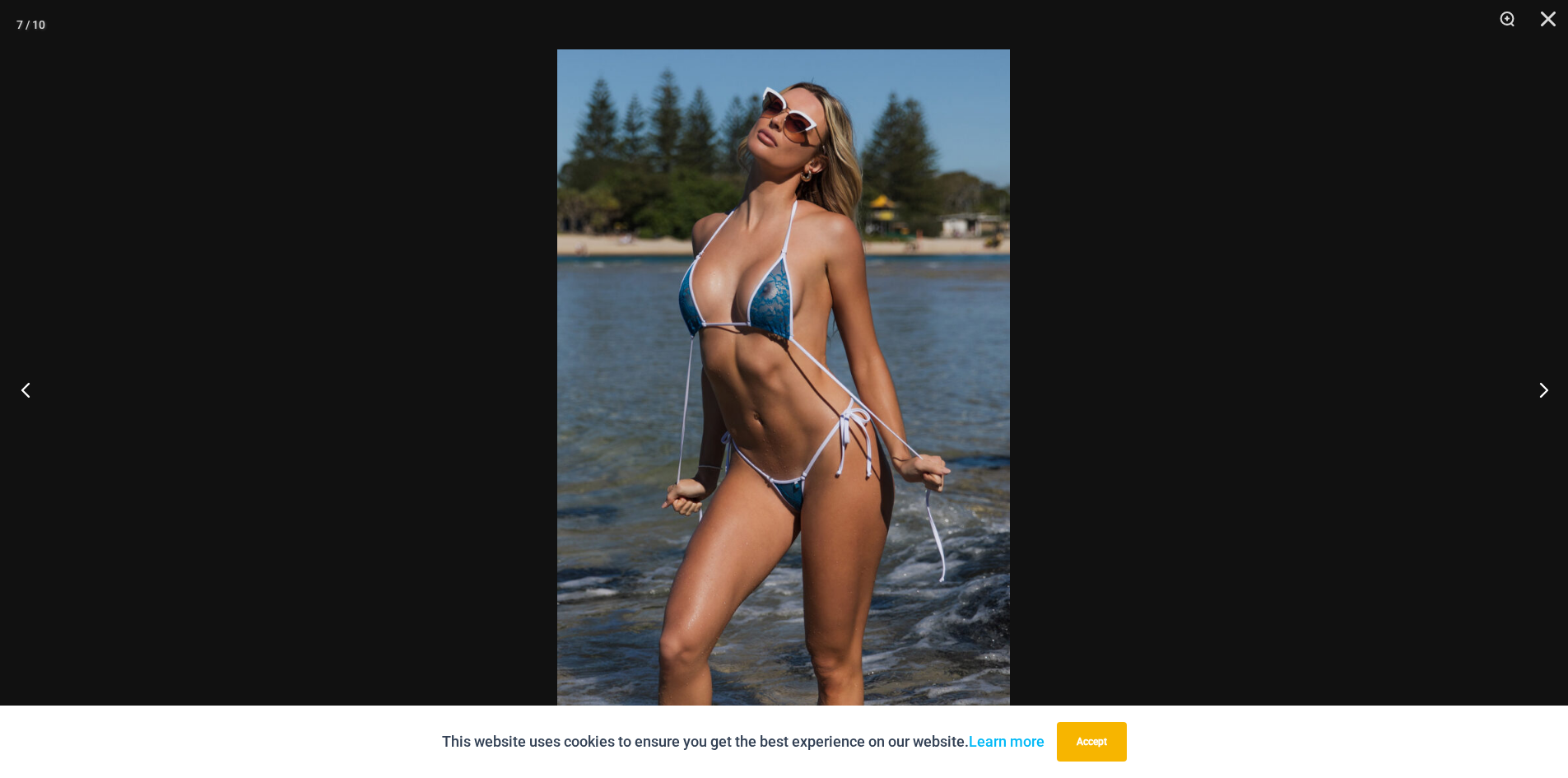
click at [25, 387] on button "Previous" at bounding box center [30, 389] width 62 height 82
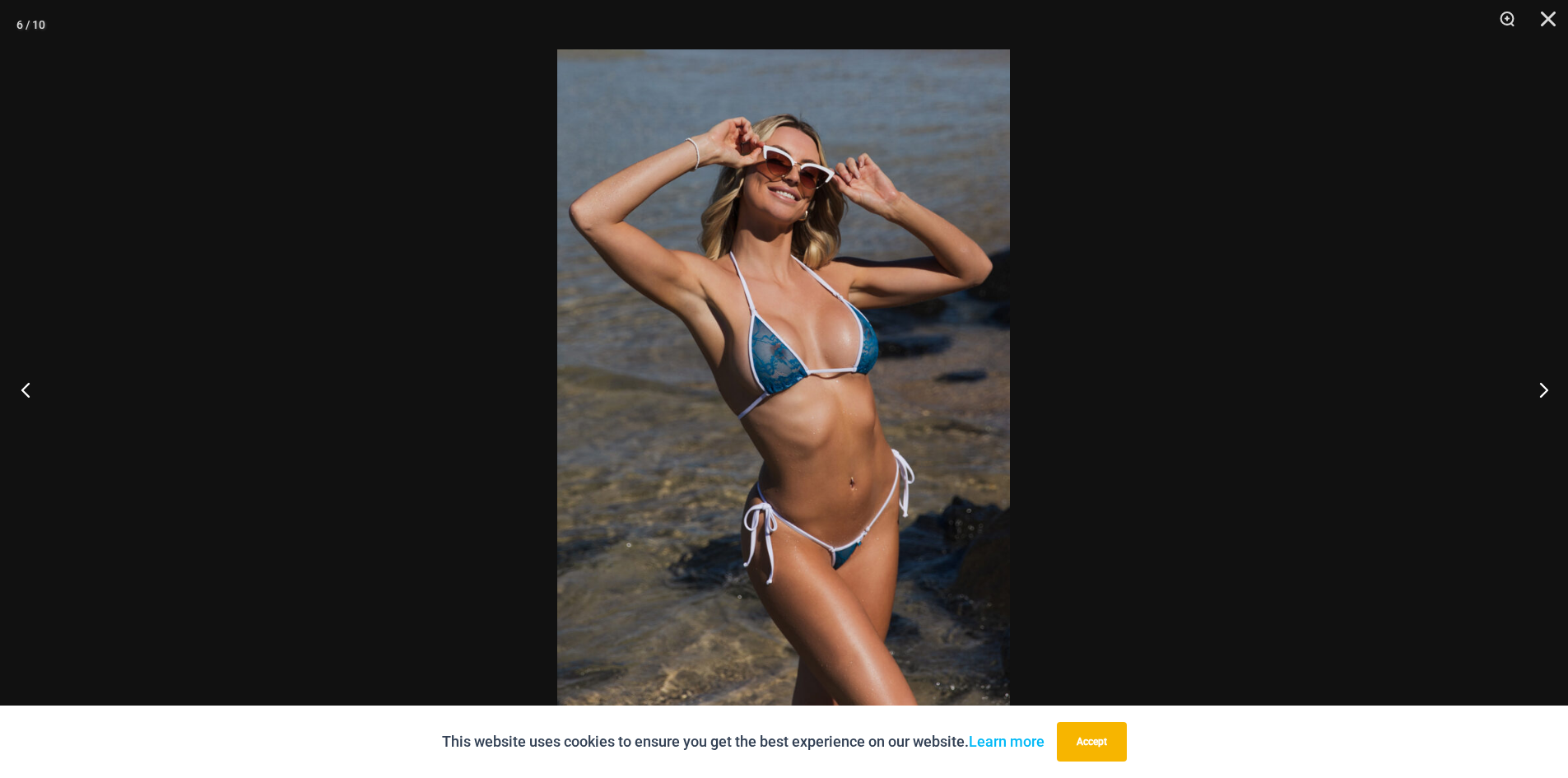
click at [25, 387] on button "Previous" at bounding box center [30, 389] width 62 height 82
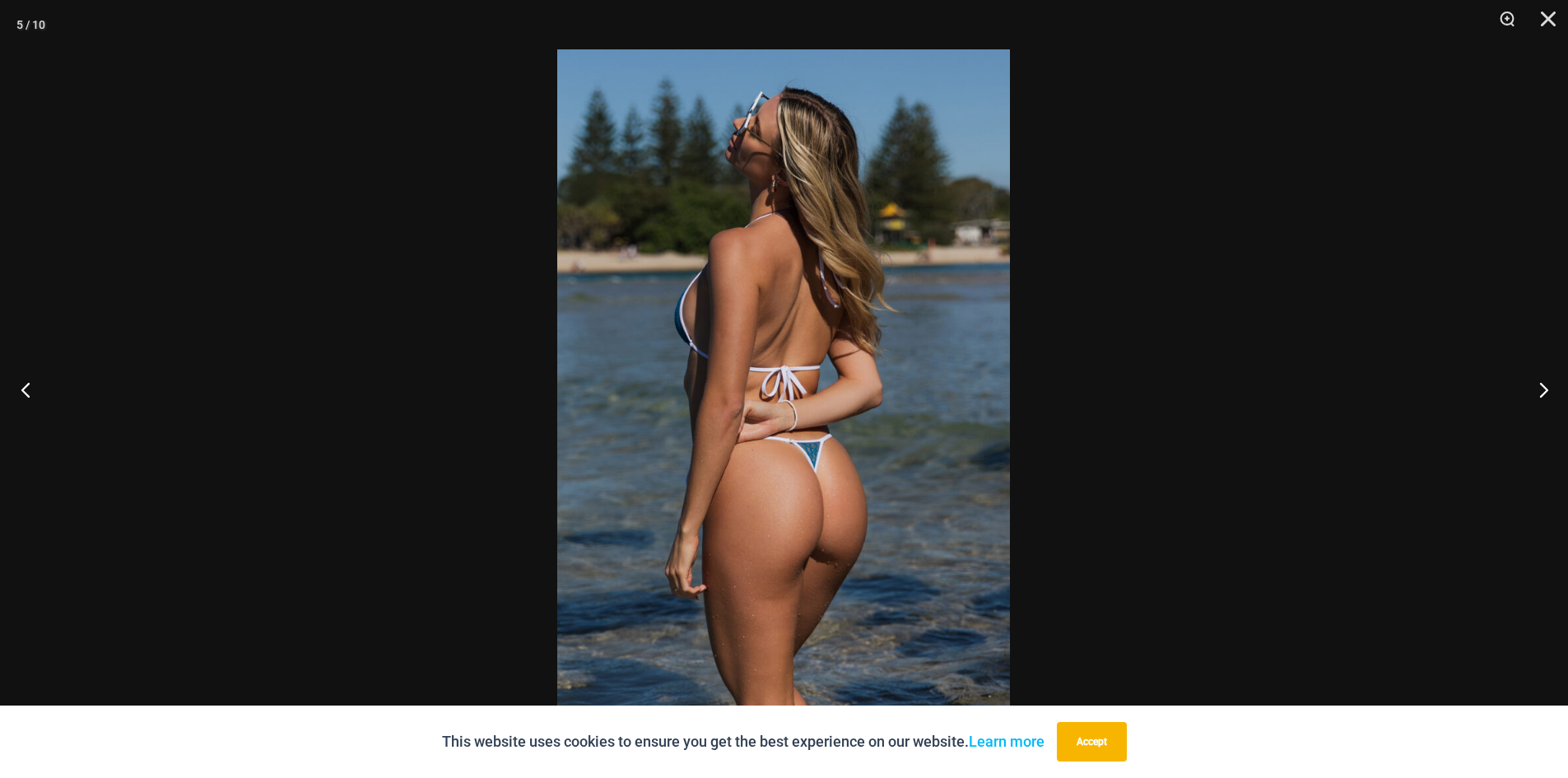
click at [25, 387] on button "Previous" at bounding box center [30, 389] width 62 height 82
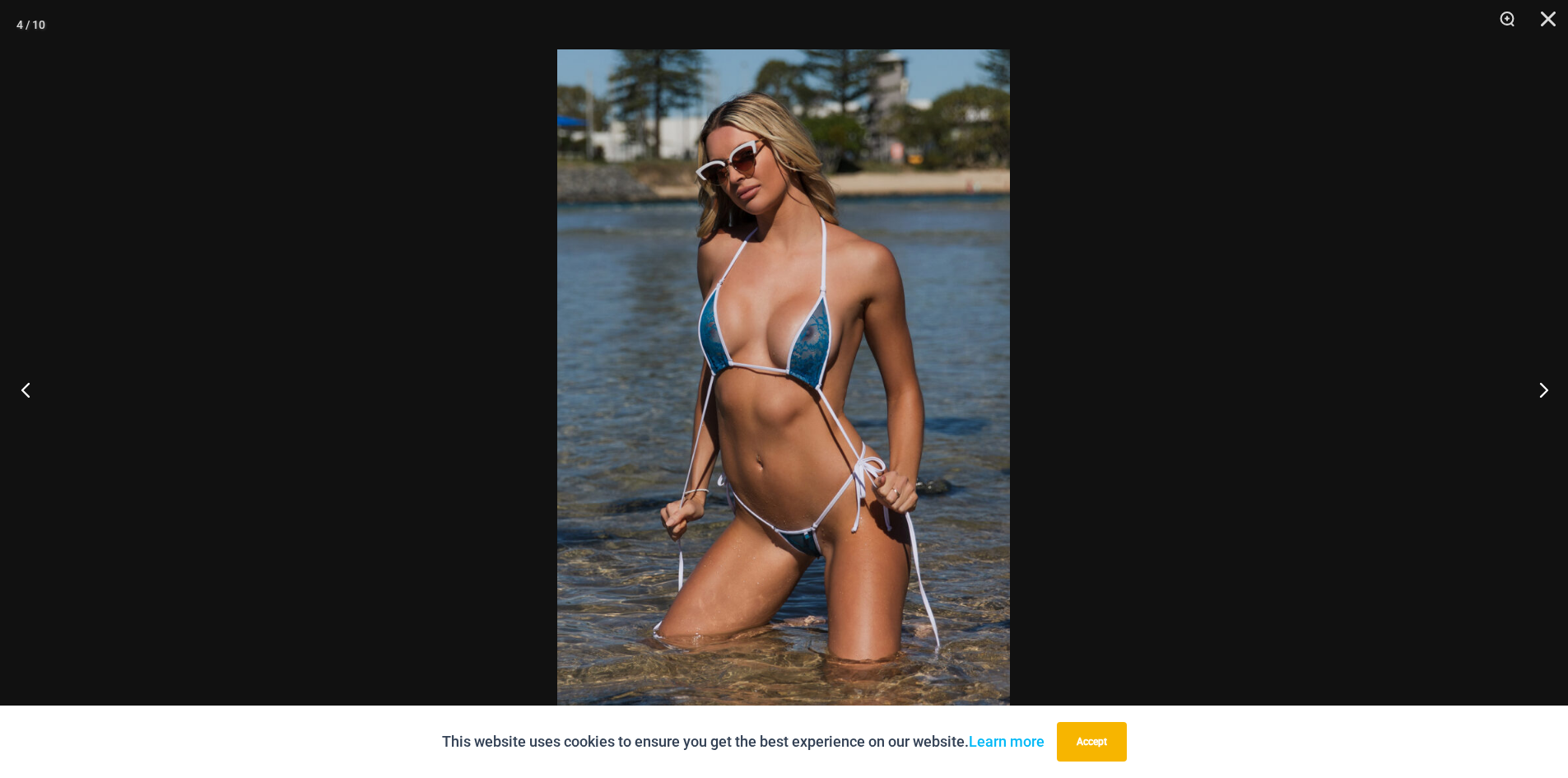
click at [25, 387] on button "Previous" at bounding box center [30, 389] width 62 height 82
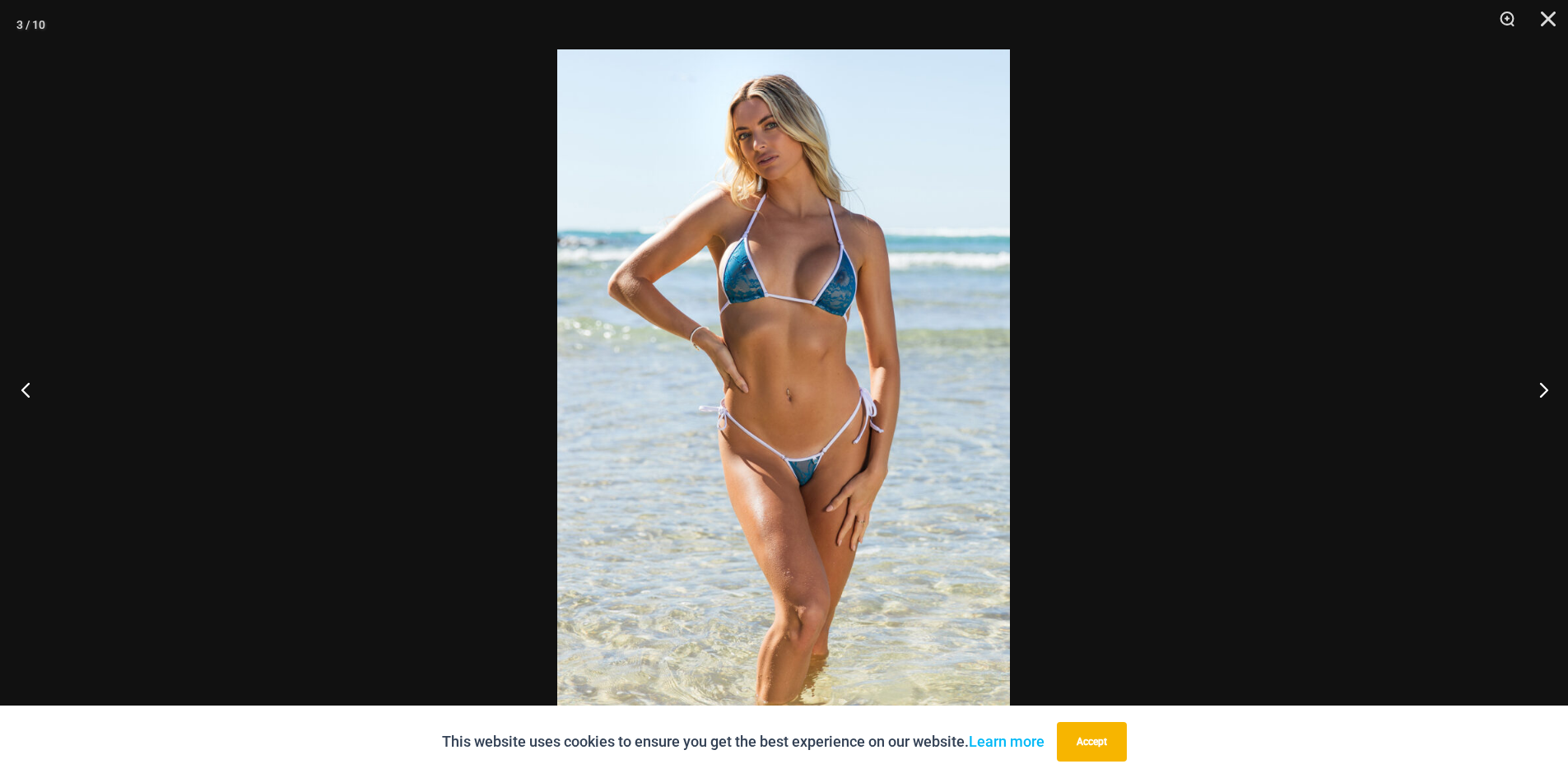
click at [25, 387] on button "Previous" at bounding box center [30, 389] width 62 height 82
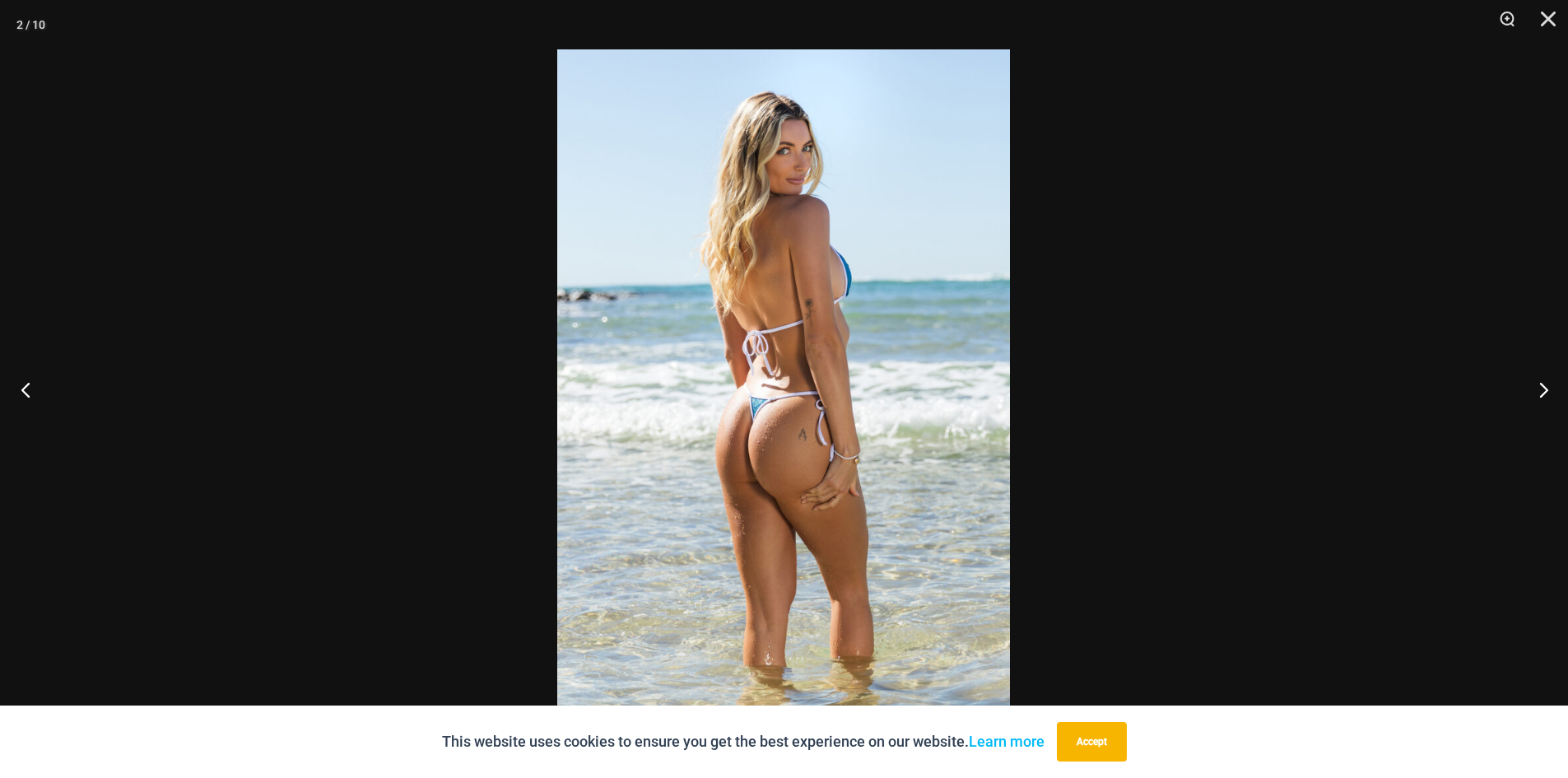
click at [25, 387] on button "Previous" at bounding box center [30, 389] width 62 height 82
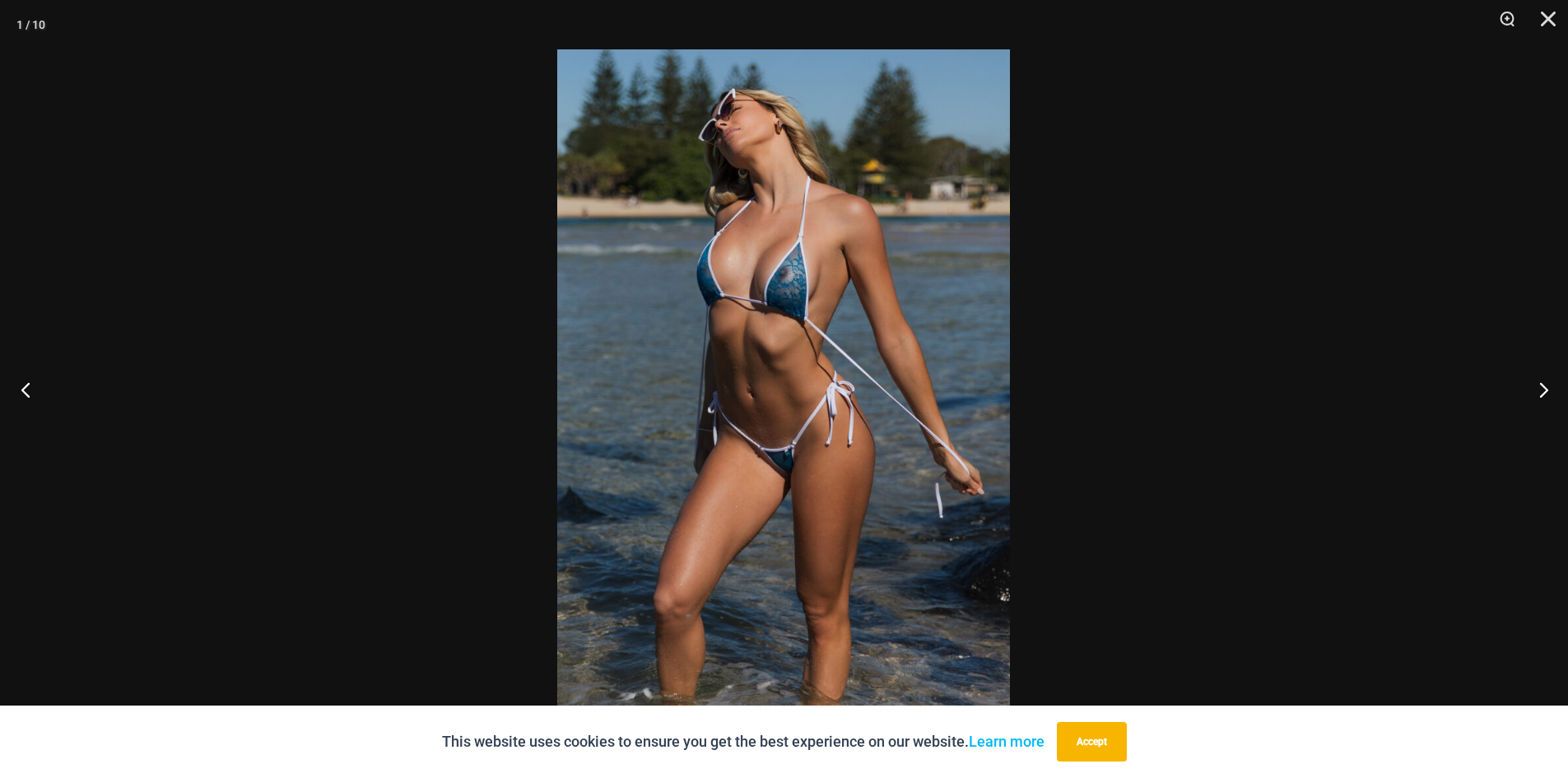
click at [25, 387] on button "Previous" at bounding box center [30, 389] width 62 height 82
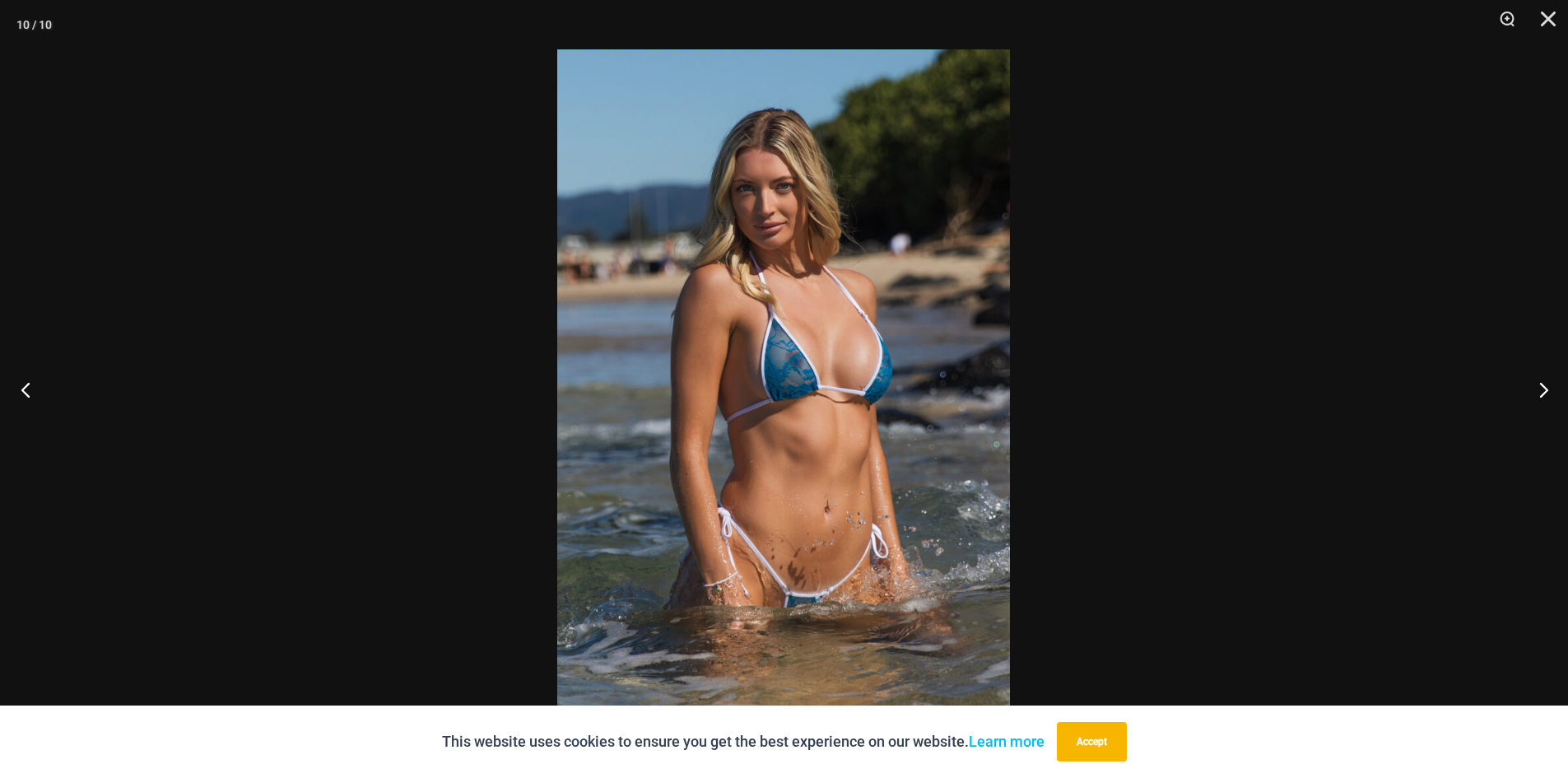
click at [25, 387] on button "Previous" at bounding box center [30, 389] width 62 height 82
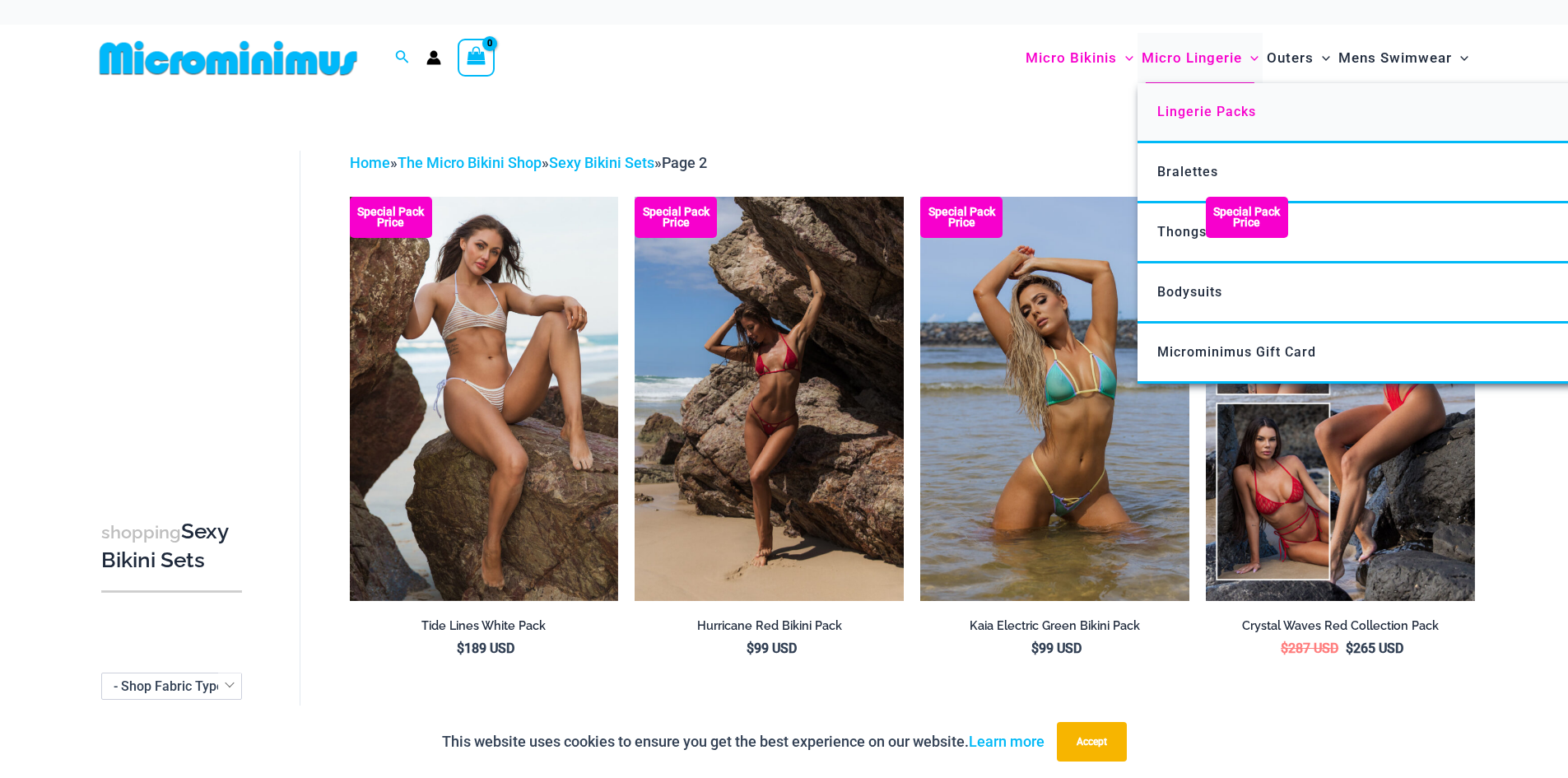
click at [1178, 100] on link "Lingerie Packs" at bounding box center [1381, 112] width 490 height 60
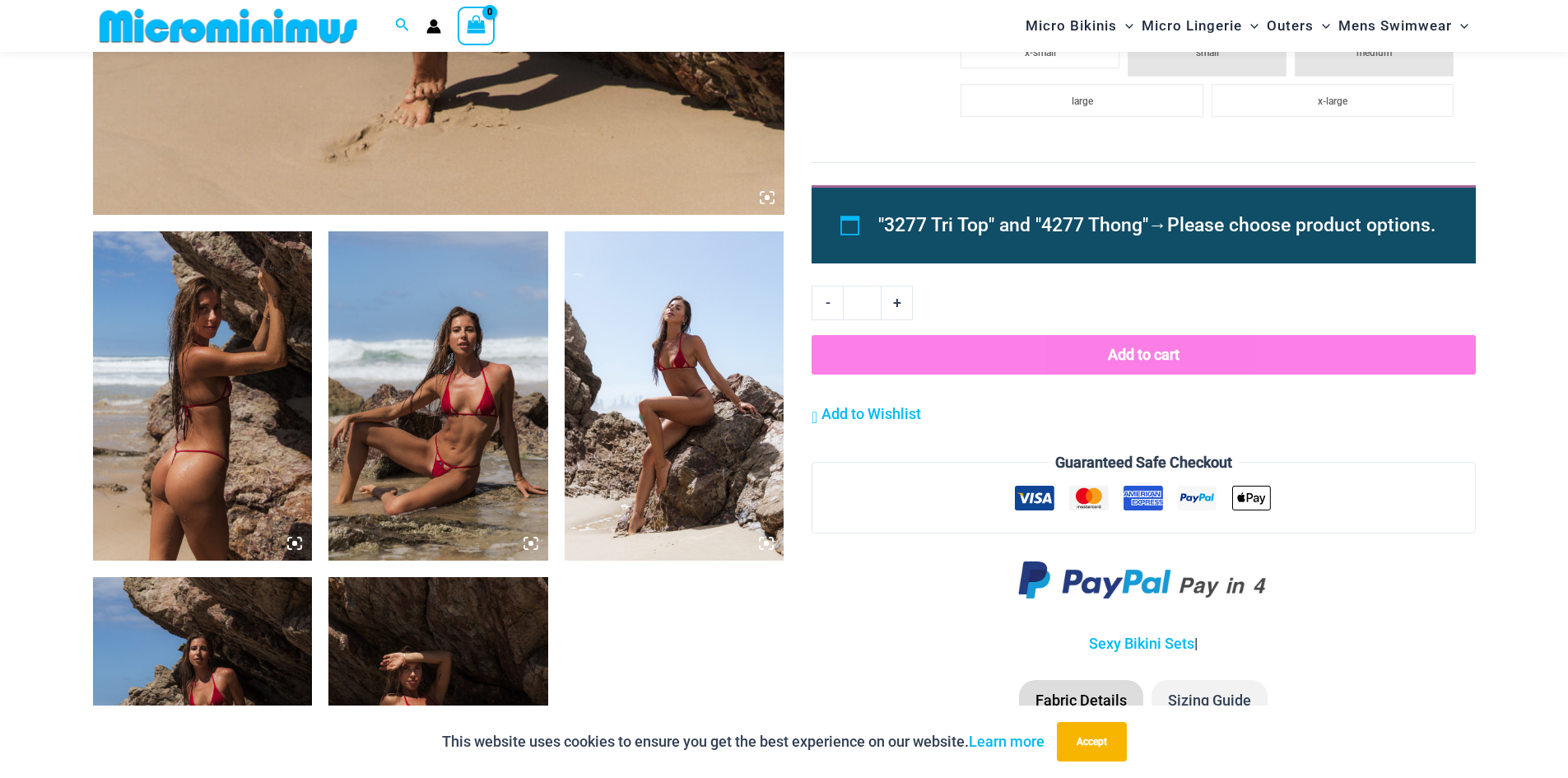
scroll to position [1383, 0]
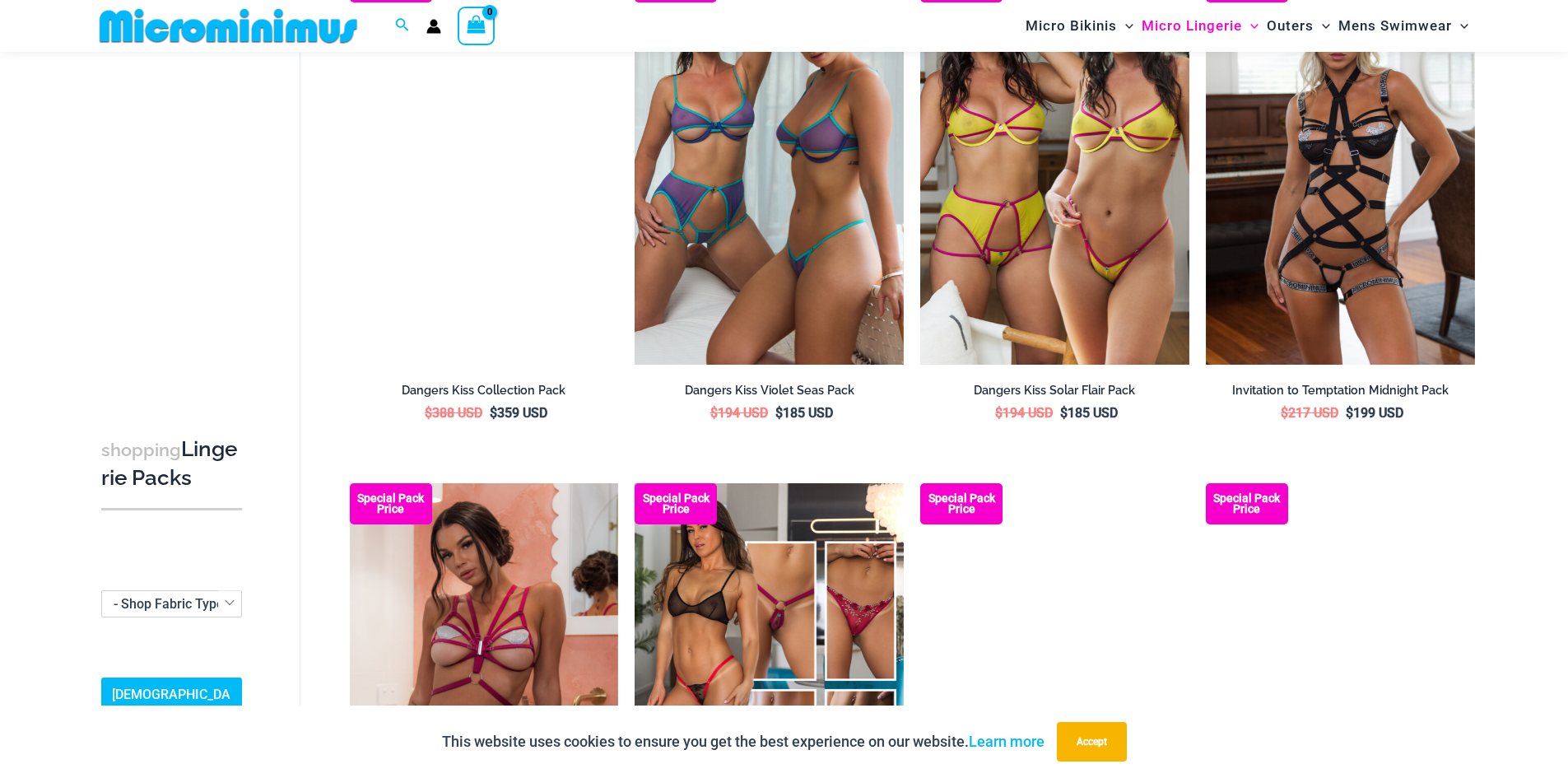
scroll to position [1549, 0]
